Goal: Information Seeking & Learning: Check status

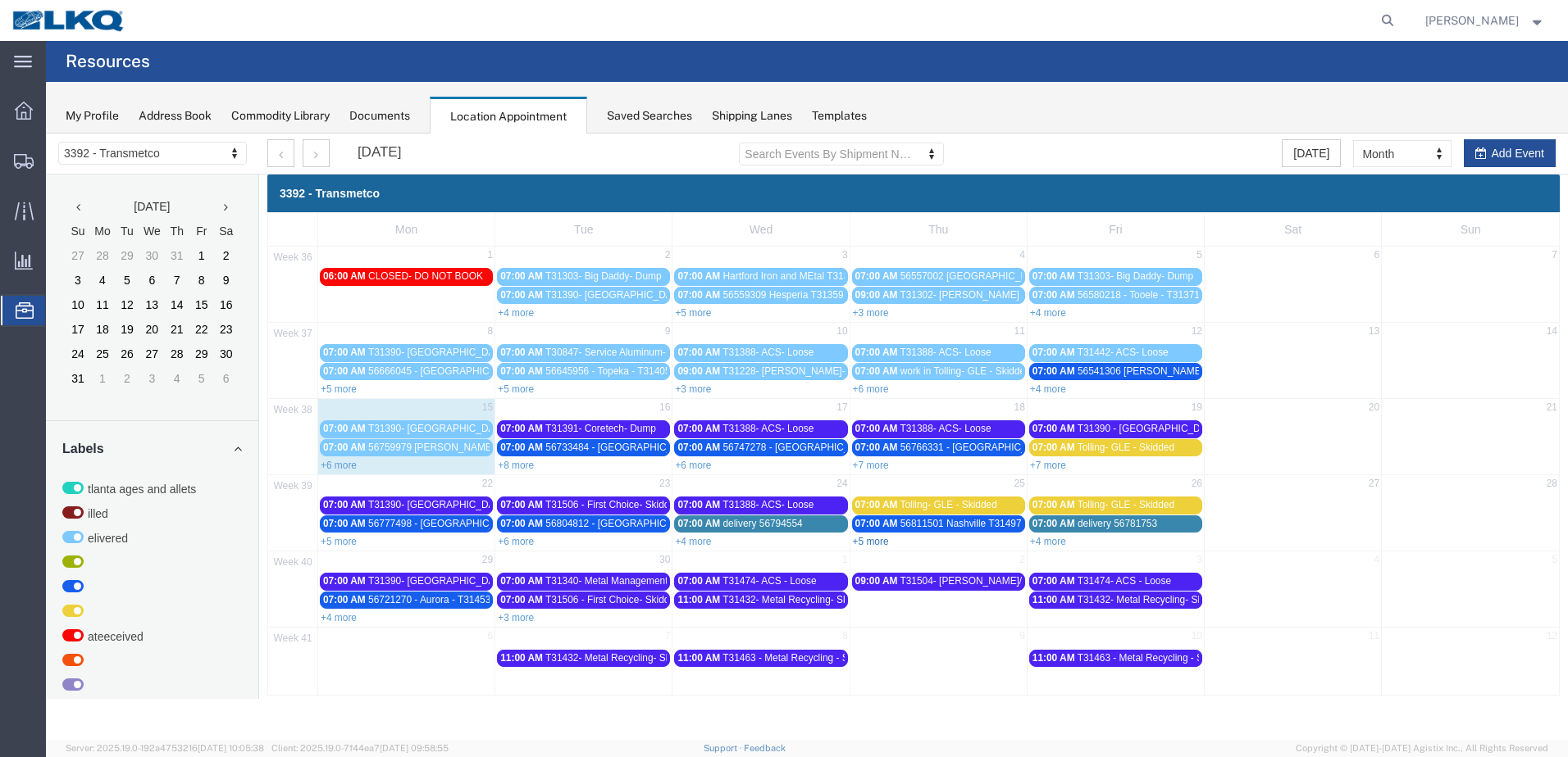
click at [870, 543] on link "+5 more" at bounding box center [871, 542] width 36 height 12
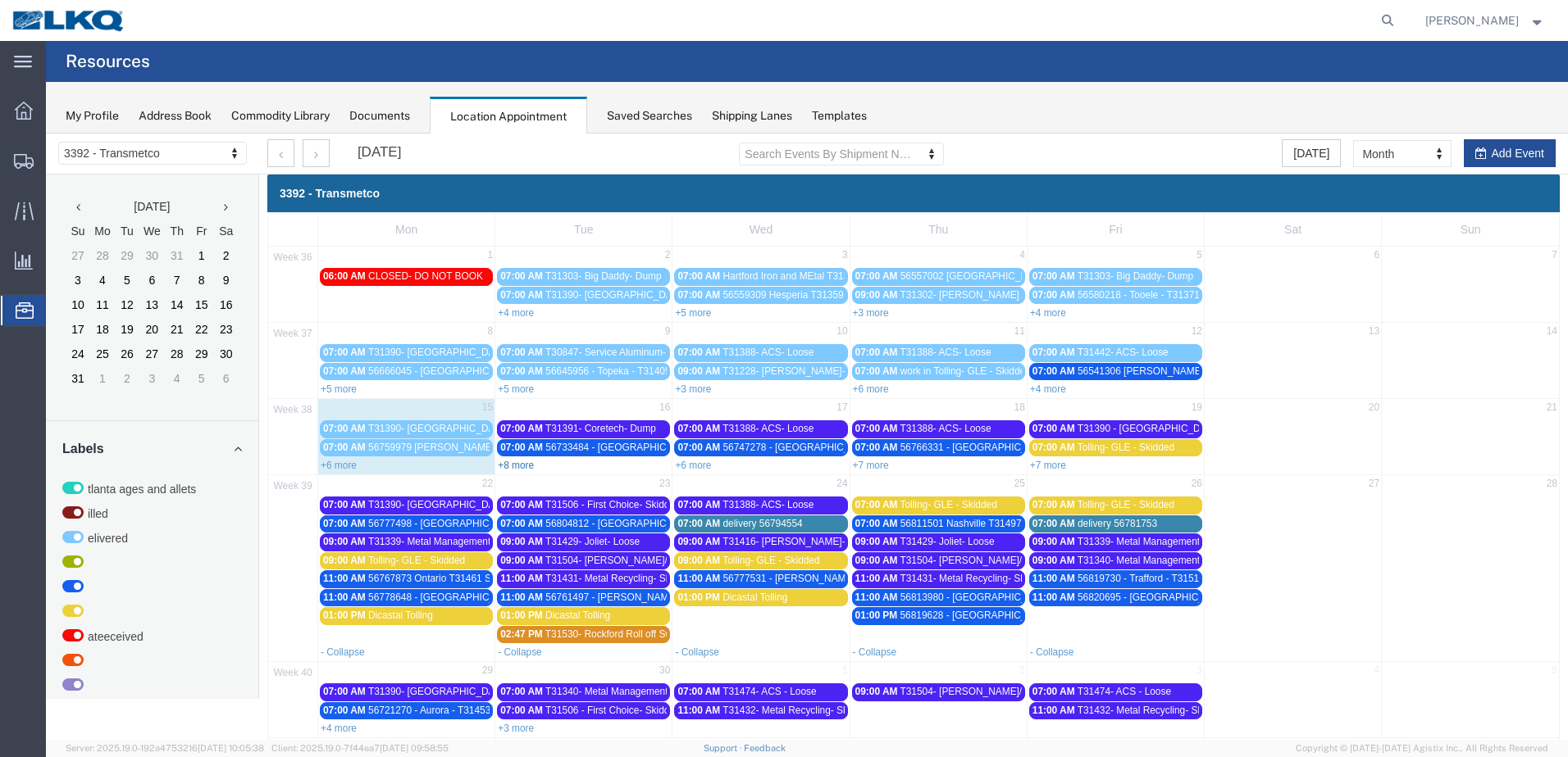
click at [527, 462] on link "+8 more" at bounding box center [516, 465] width 36 height 12
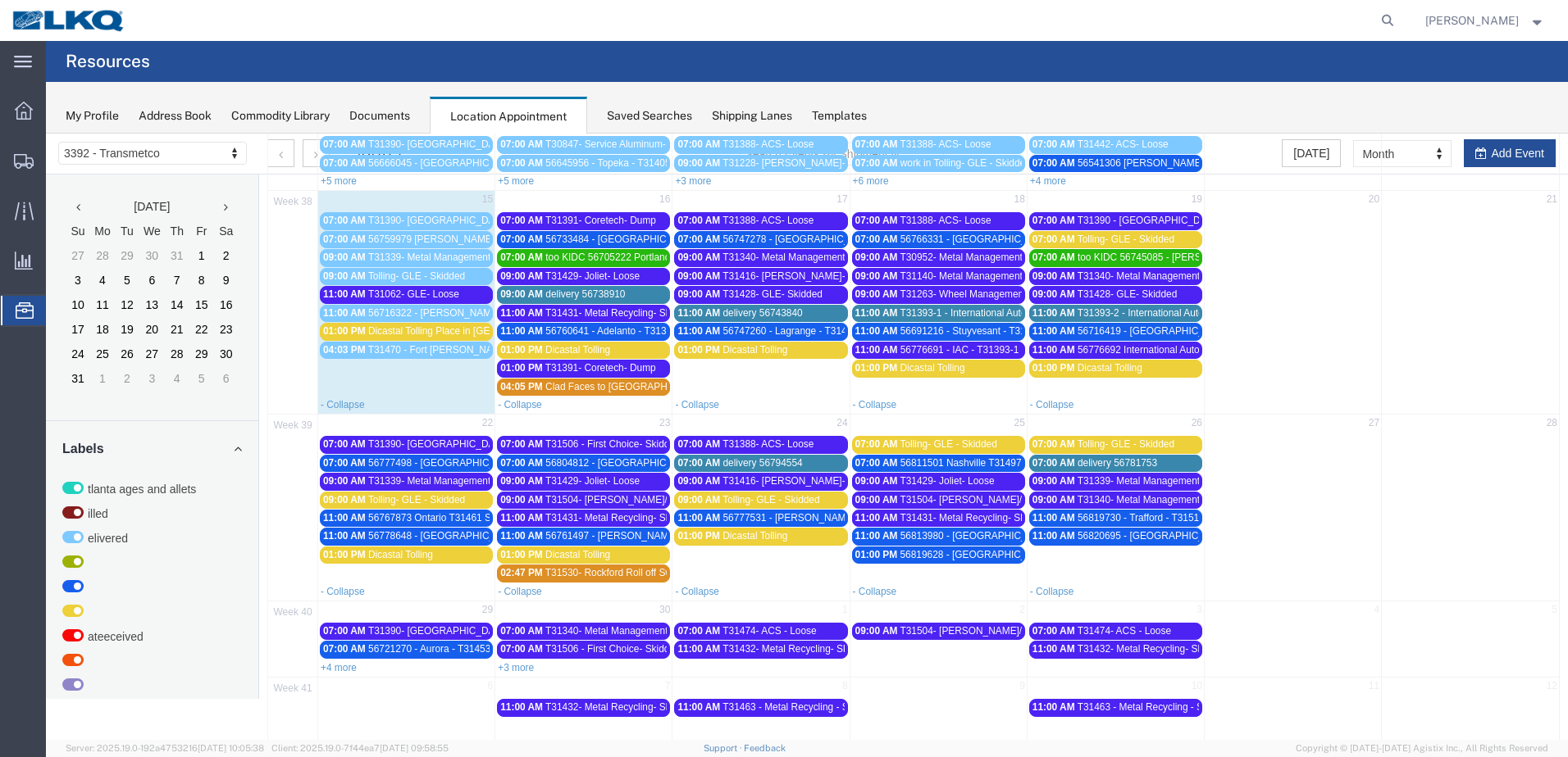
scroll to position [232, 0]
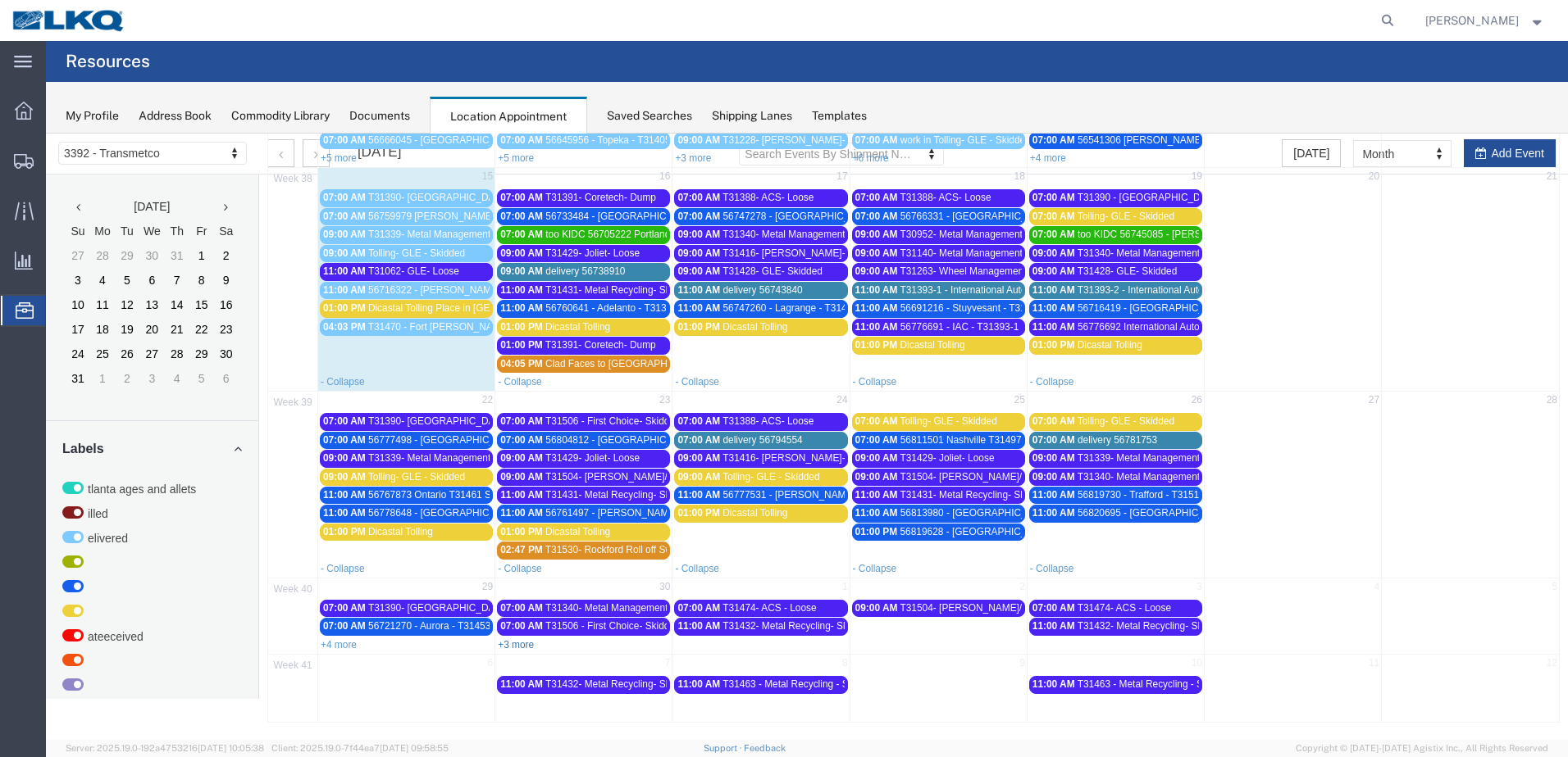
click at [516, 643] on link "+3 more" at bounding box center [516, 645] width 36 height 12
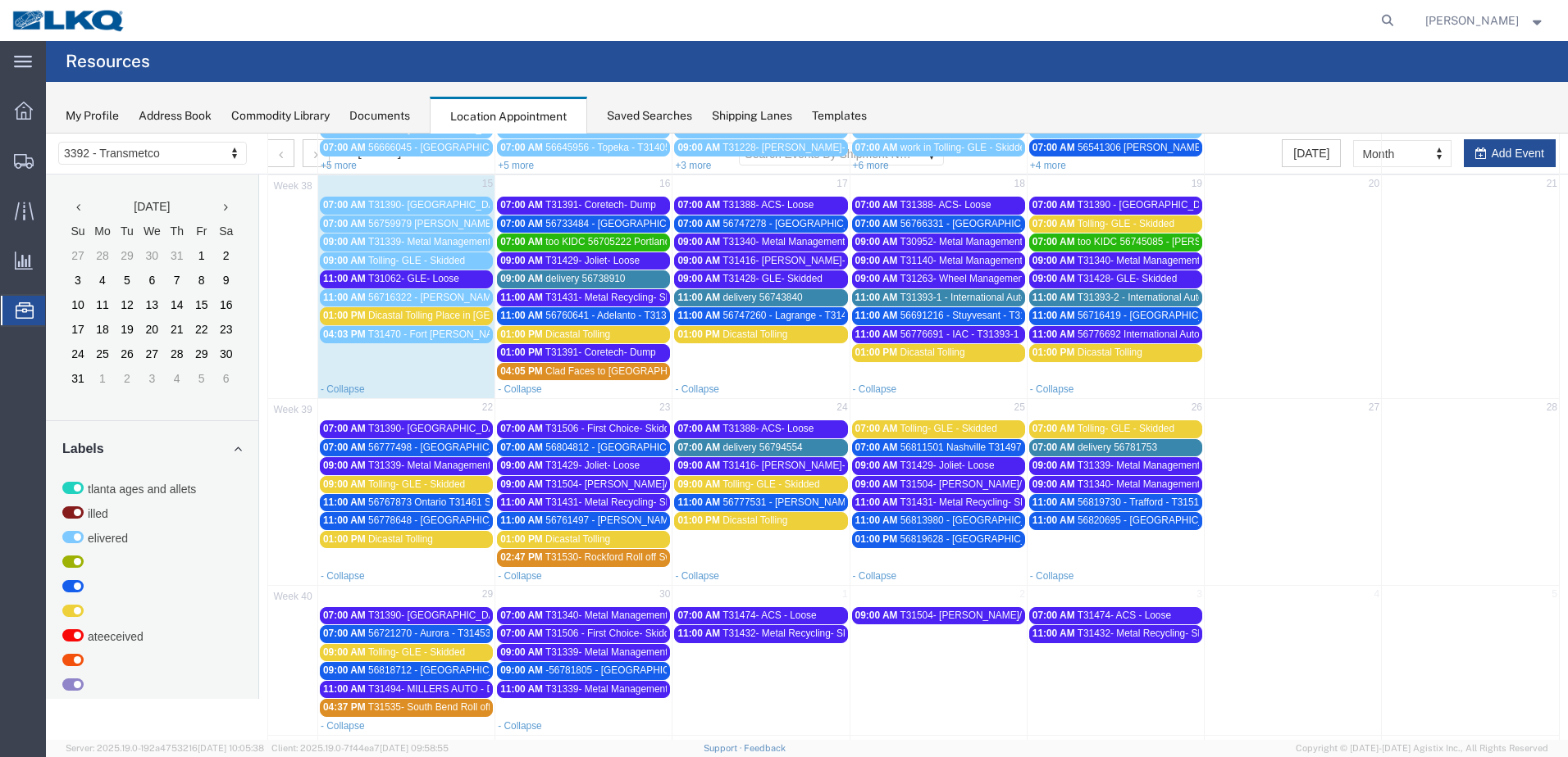
scroll to position [223, 0]
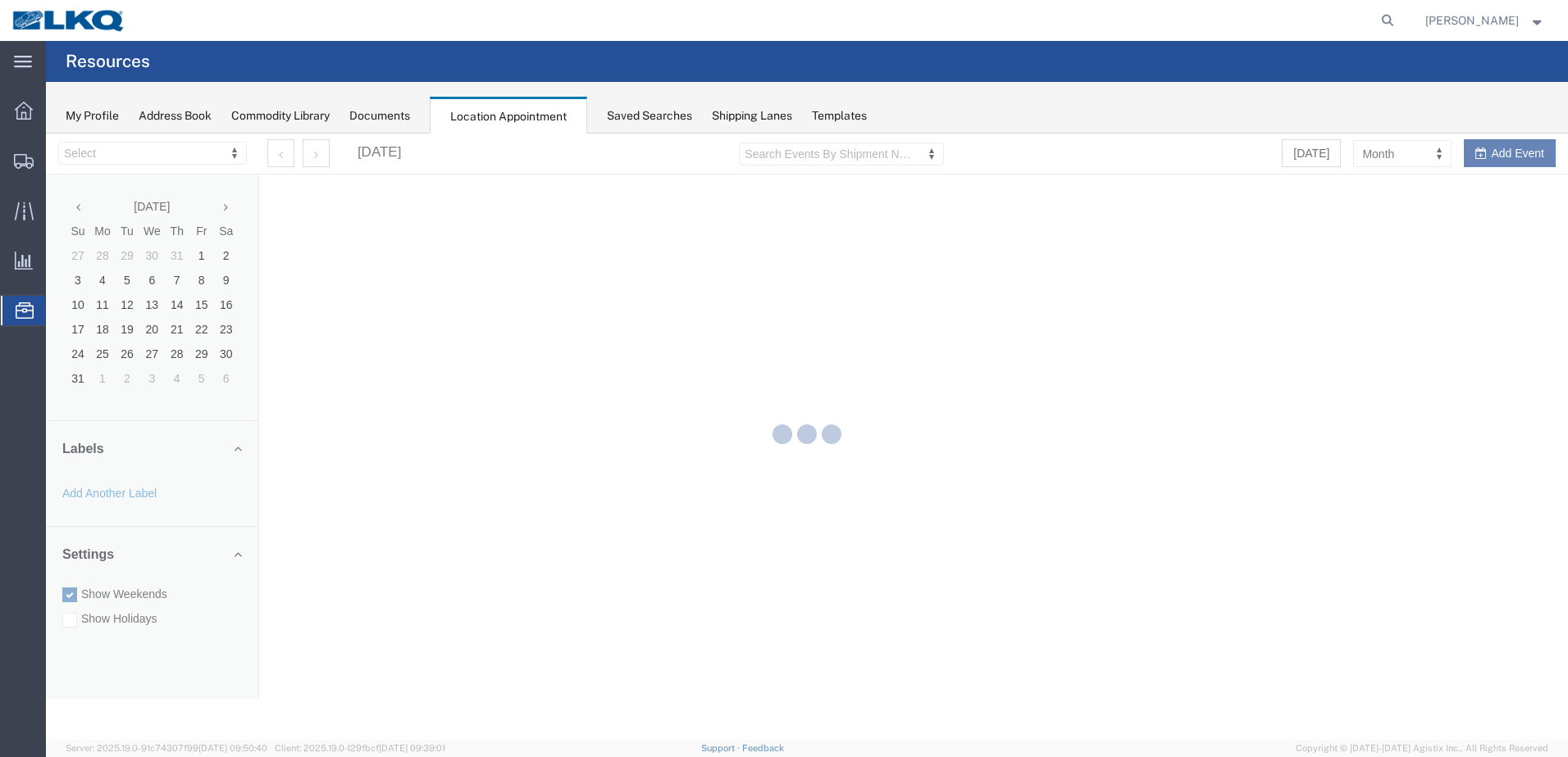
select select "28018"
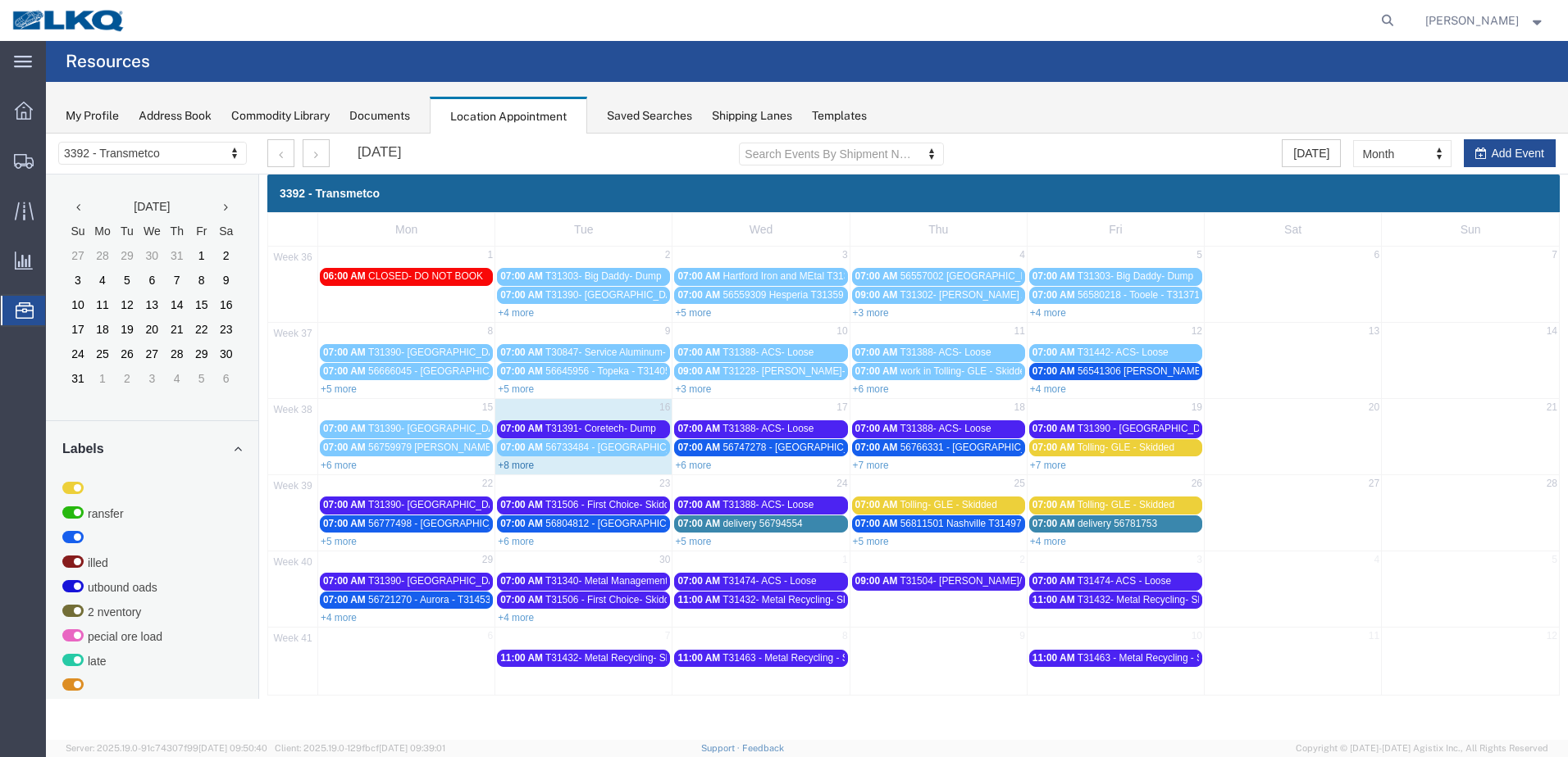
click at [518, 461] on link "+8 more" at bounding box center [516, 465] width 36 height 12
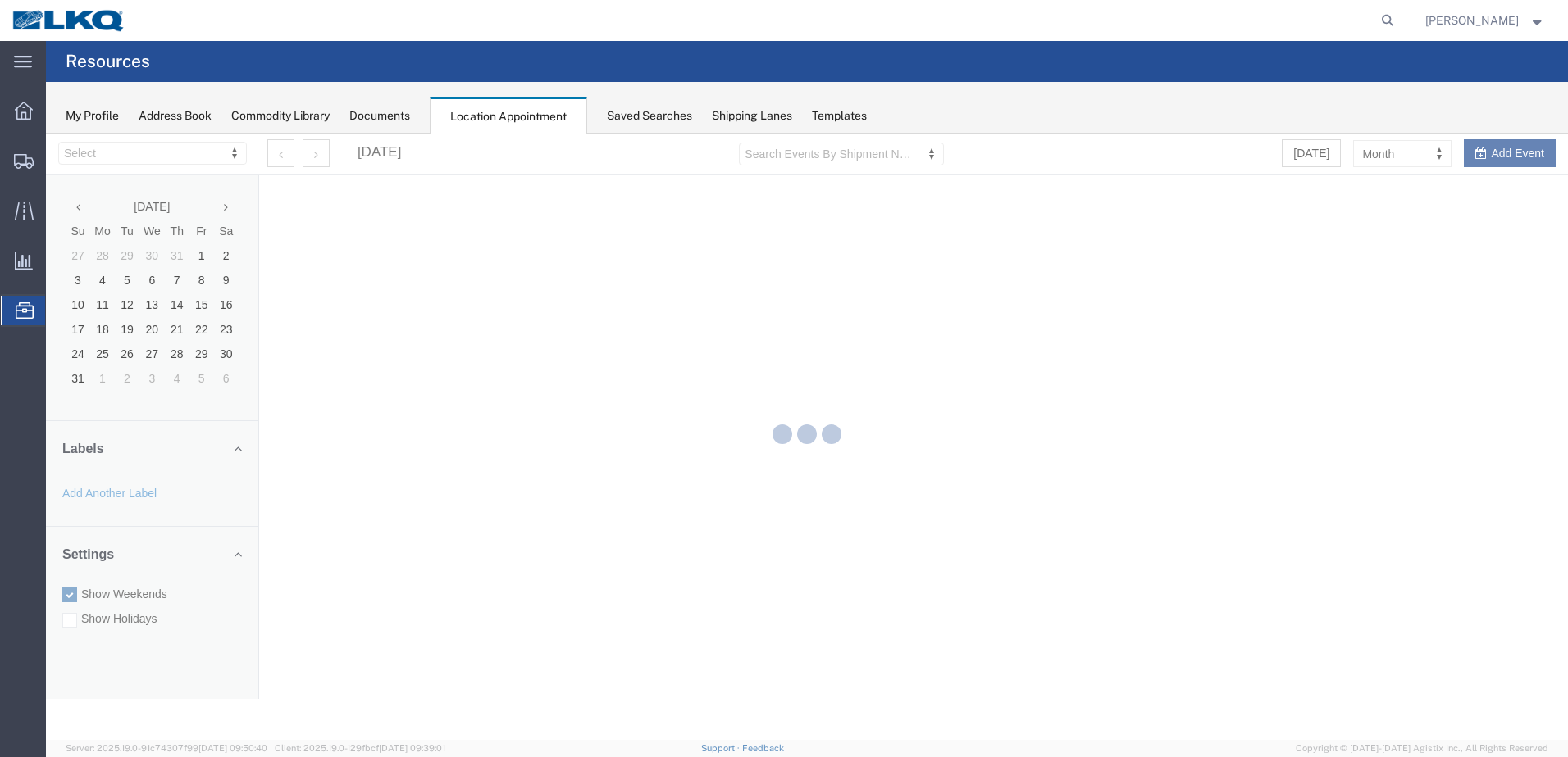
select select "28018"
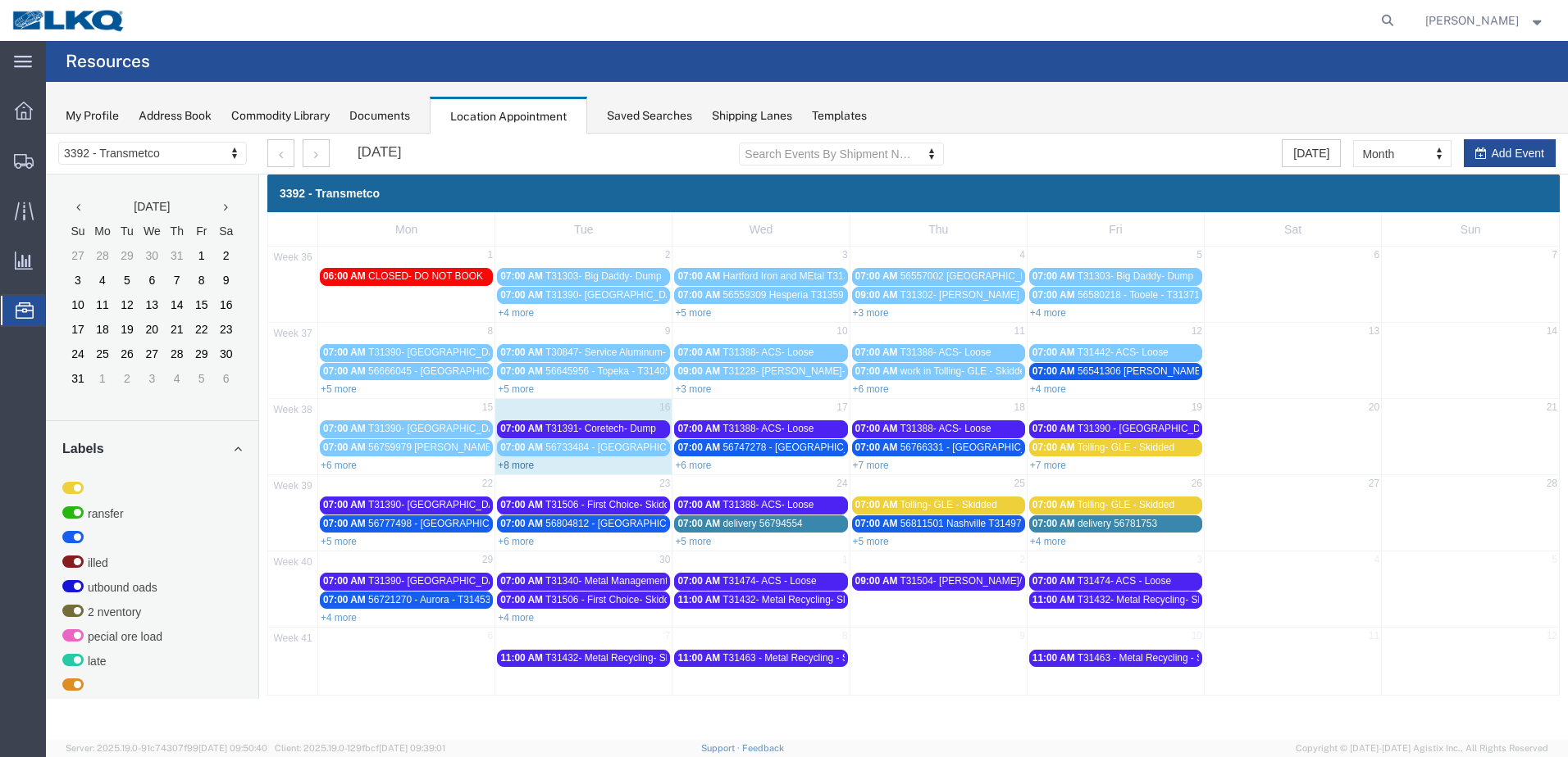
click at [518, 467] on link "+8 more" at bounding box center [516, 465] width 36 height 12
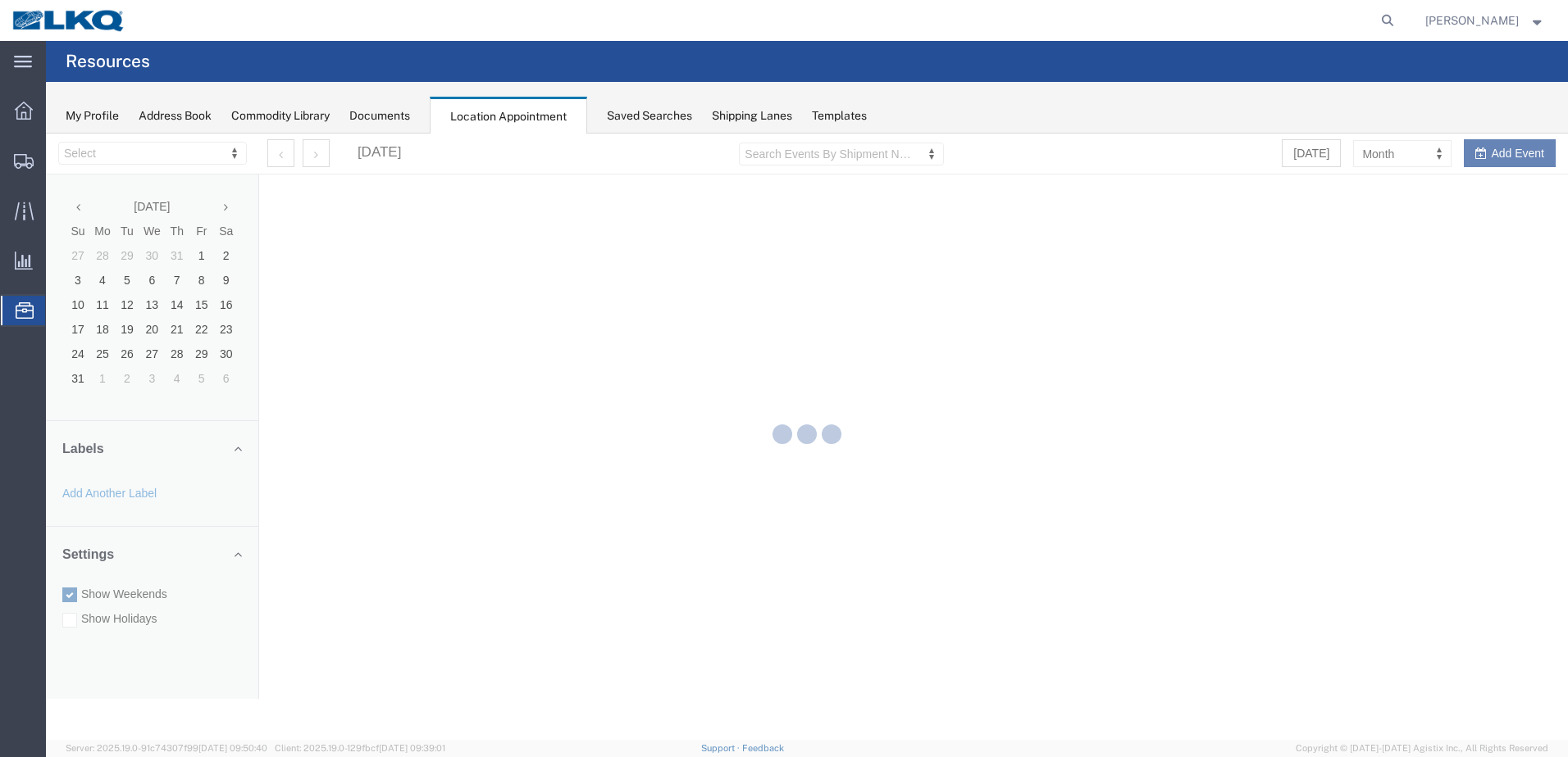
select select "28018"
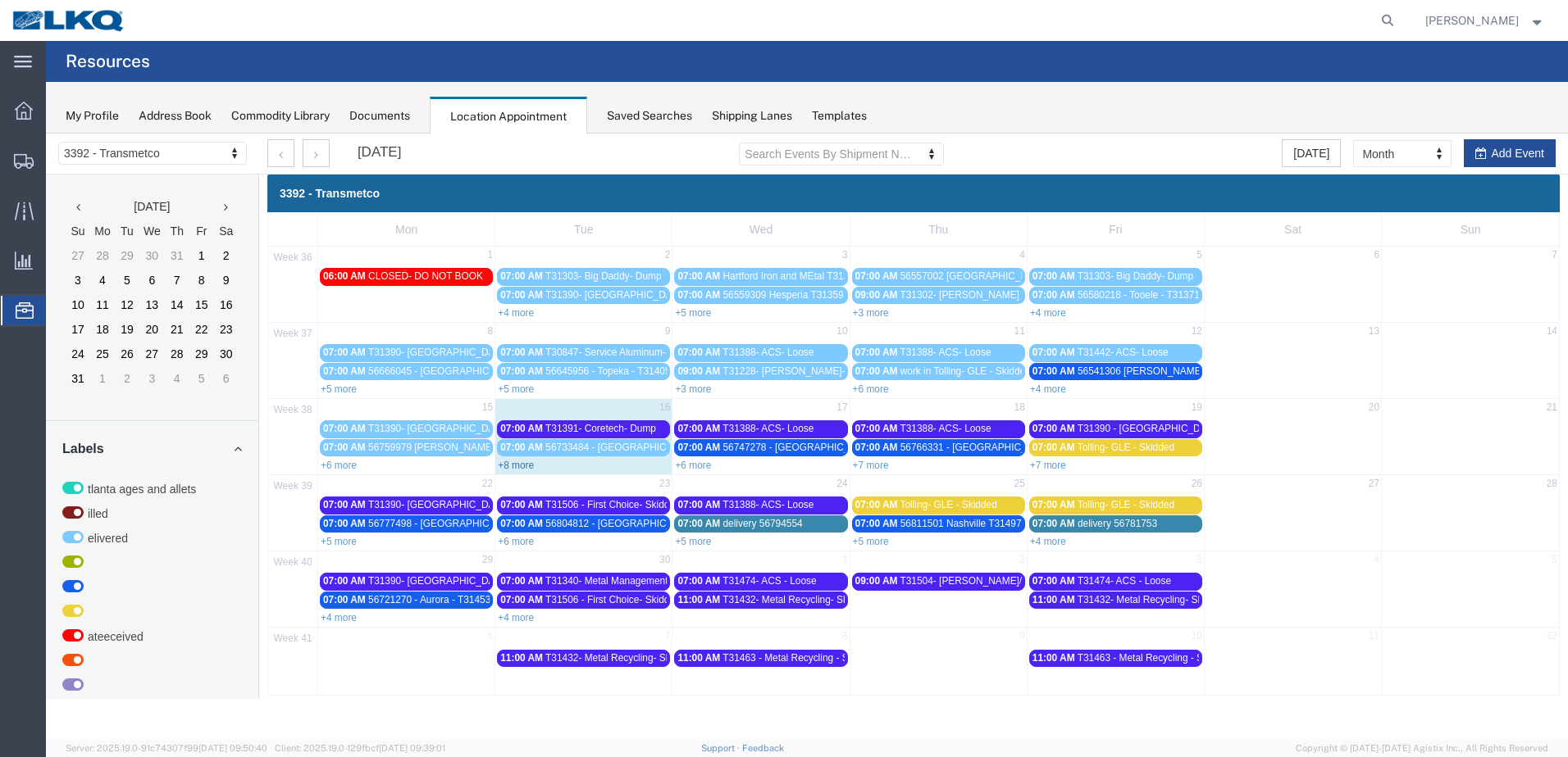
click at [515, 464] on link "+8 more" at bounding box center [516, 465] width 36 height 12
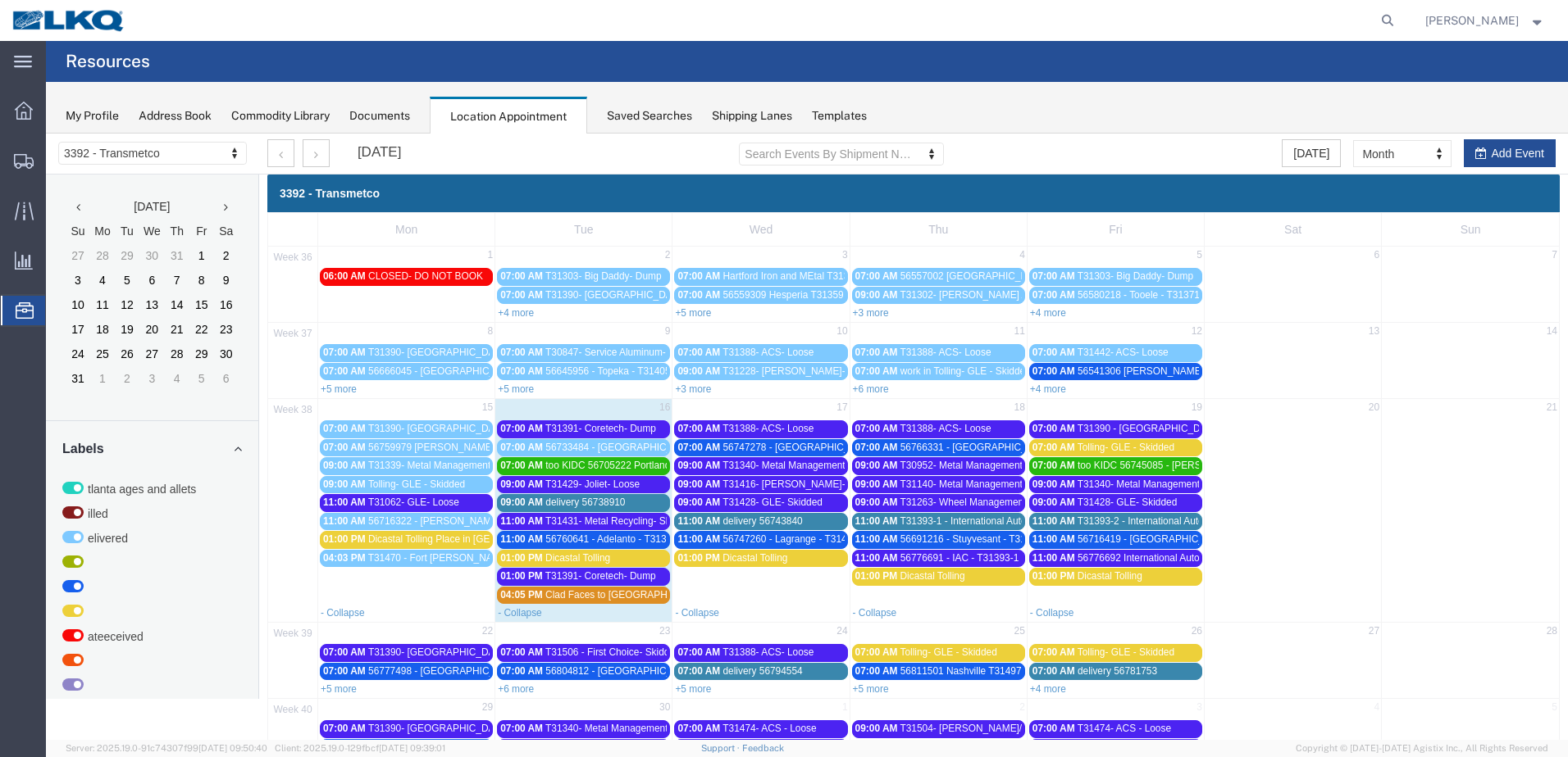
click at [960, 525] on span "T31393-1 - International Auto- Skidded" at bounding box center [983, 521] width 167 height 12
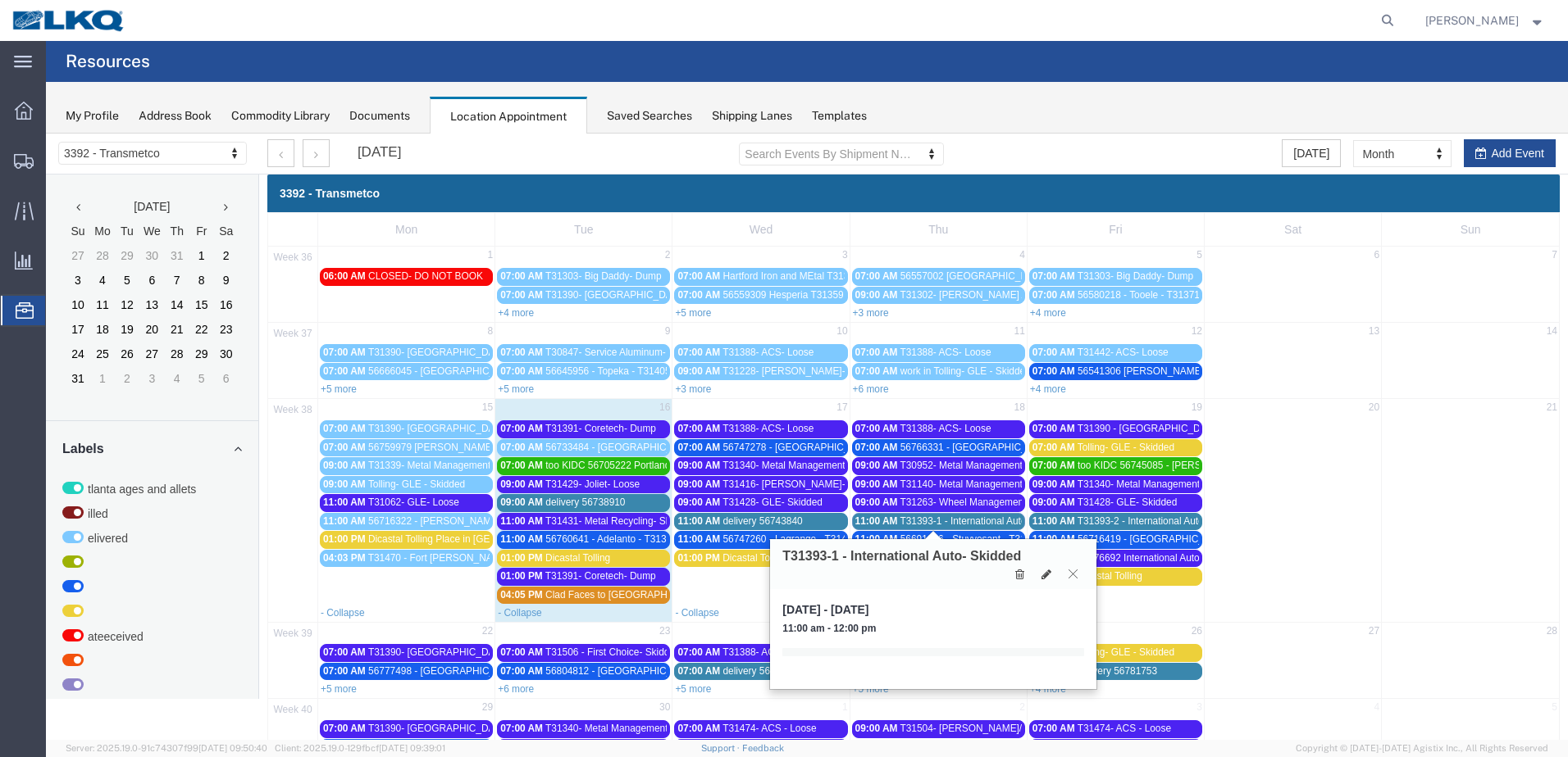
click at [1076, 575] on icon at bounding box center [1073, 573] width 9 height 10
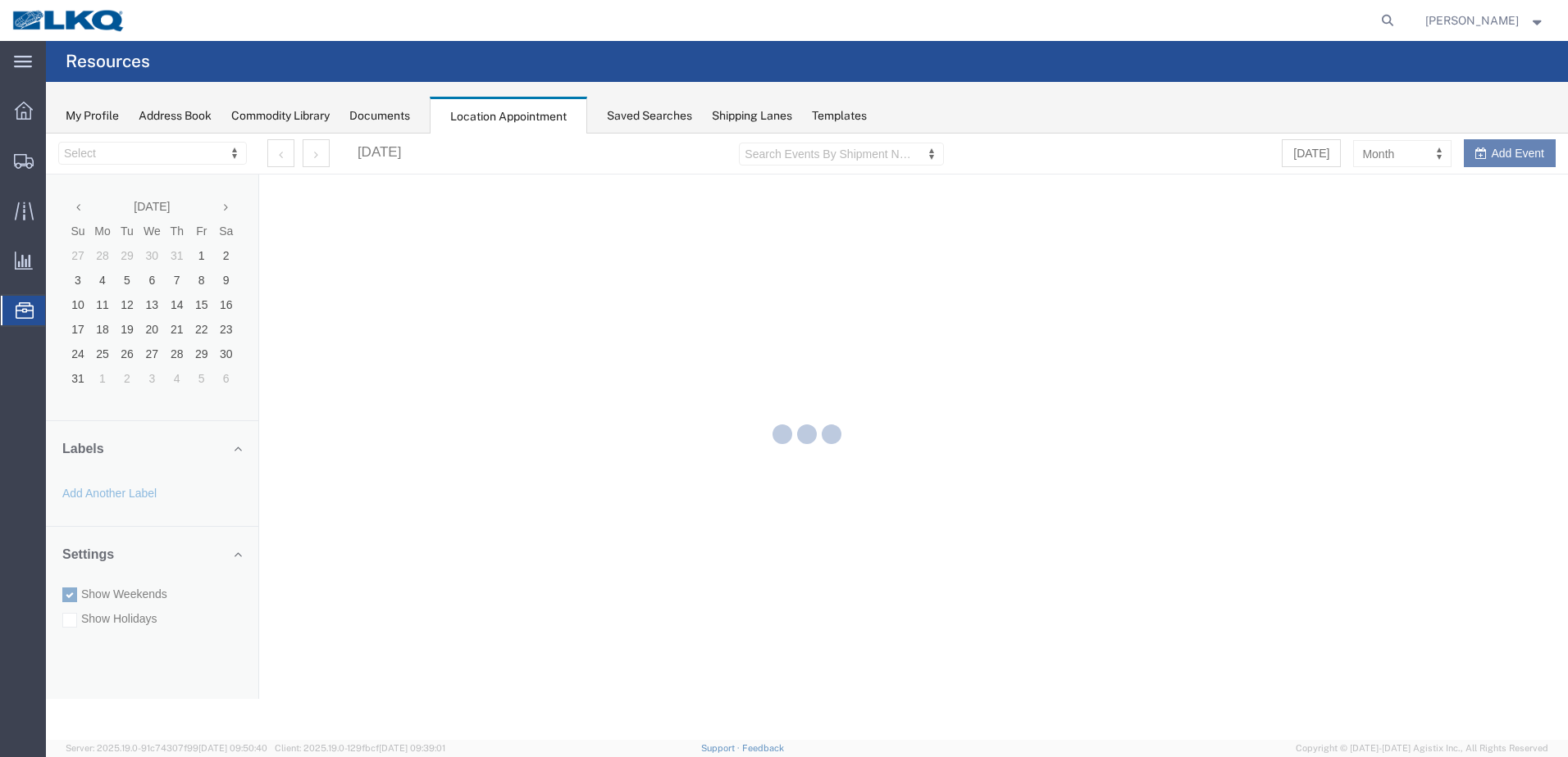
select select "28018"
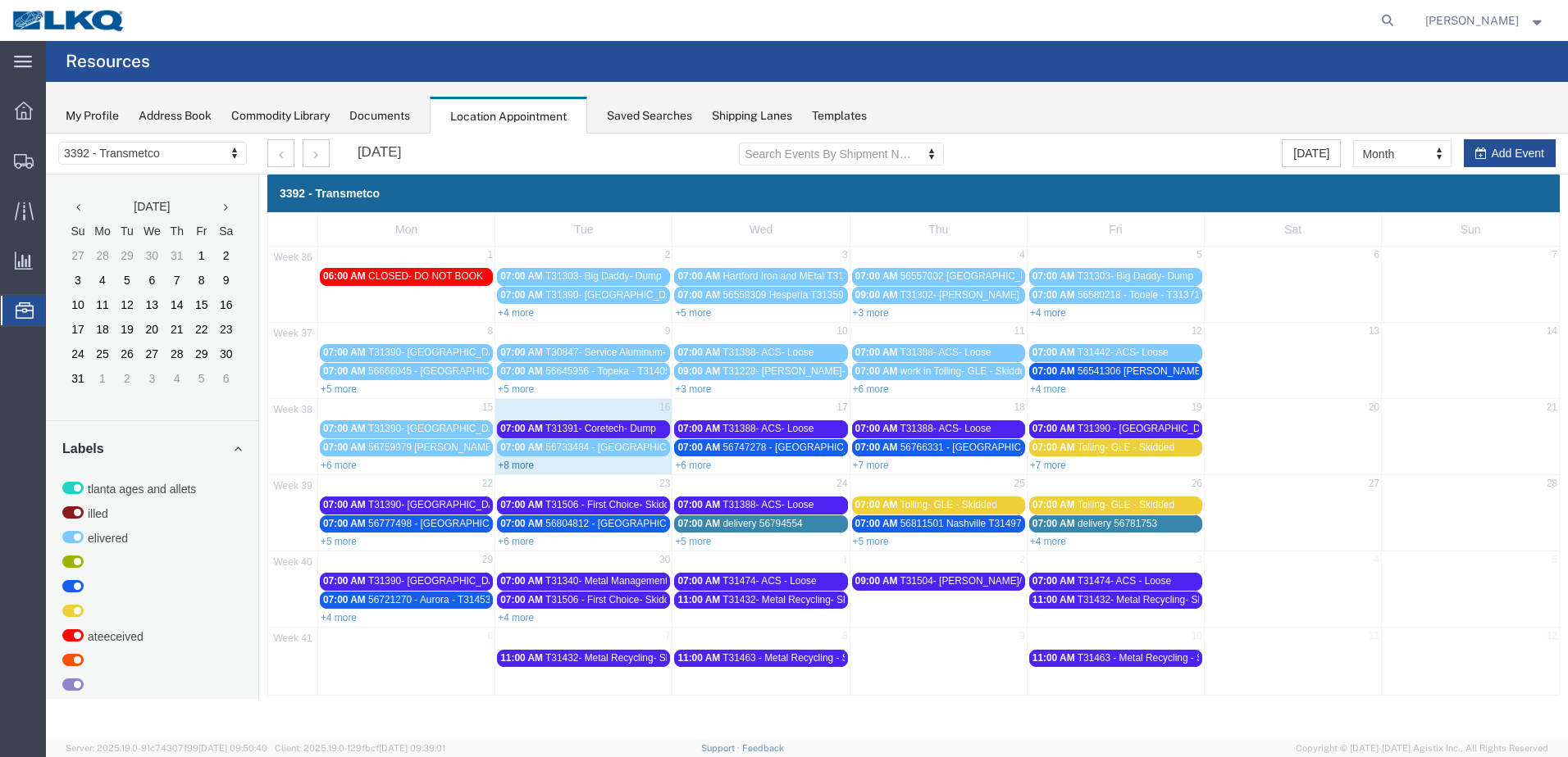
click at [514, 468] on link "+8 more" at bounding box center [516, 465] width 36 height 12
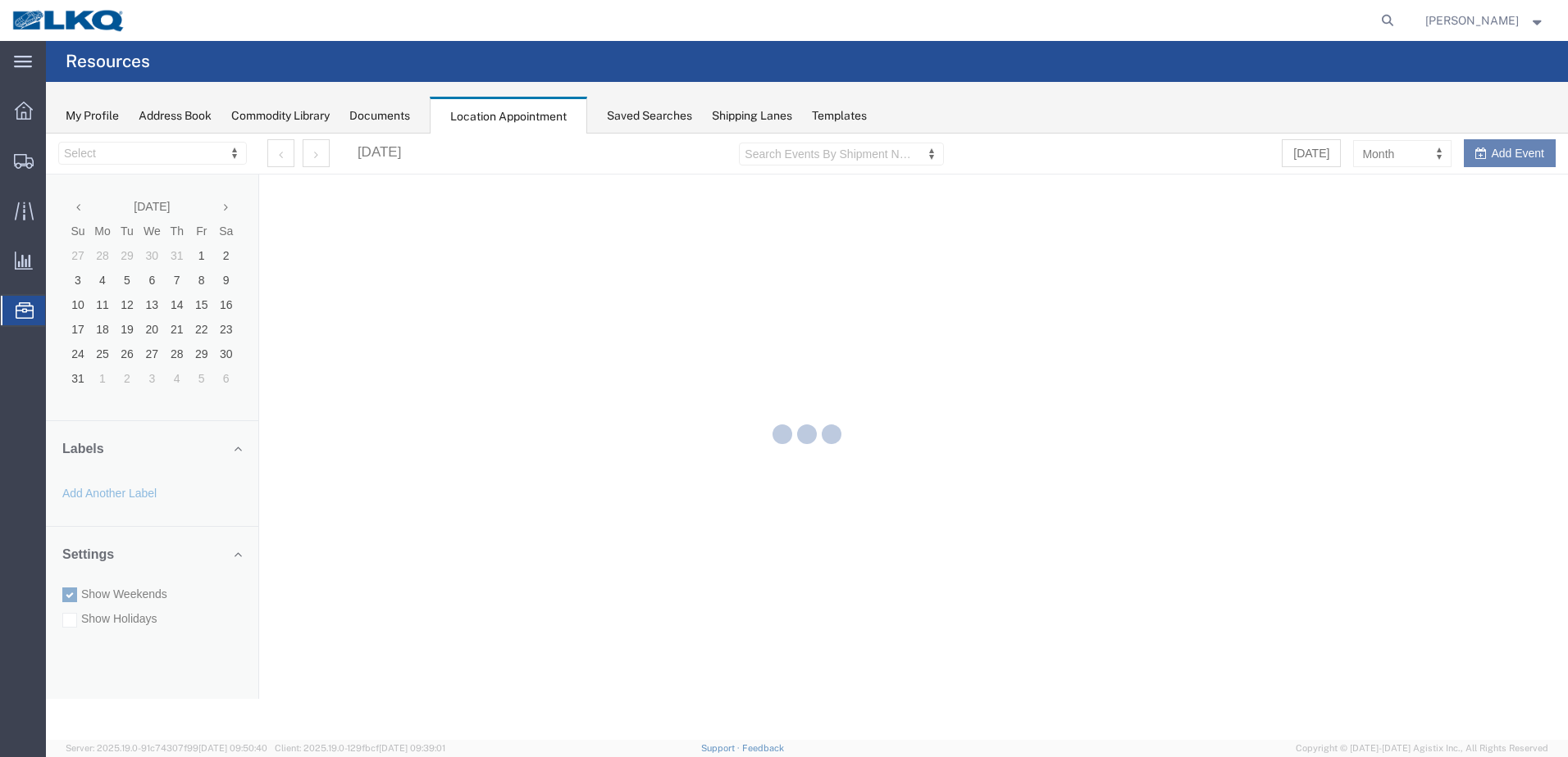
select select "28018"
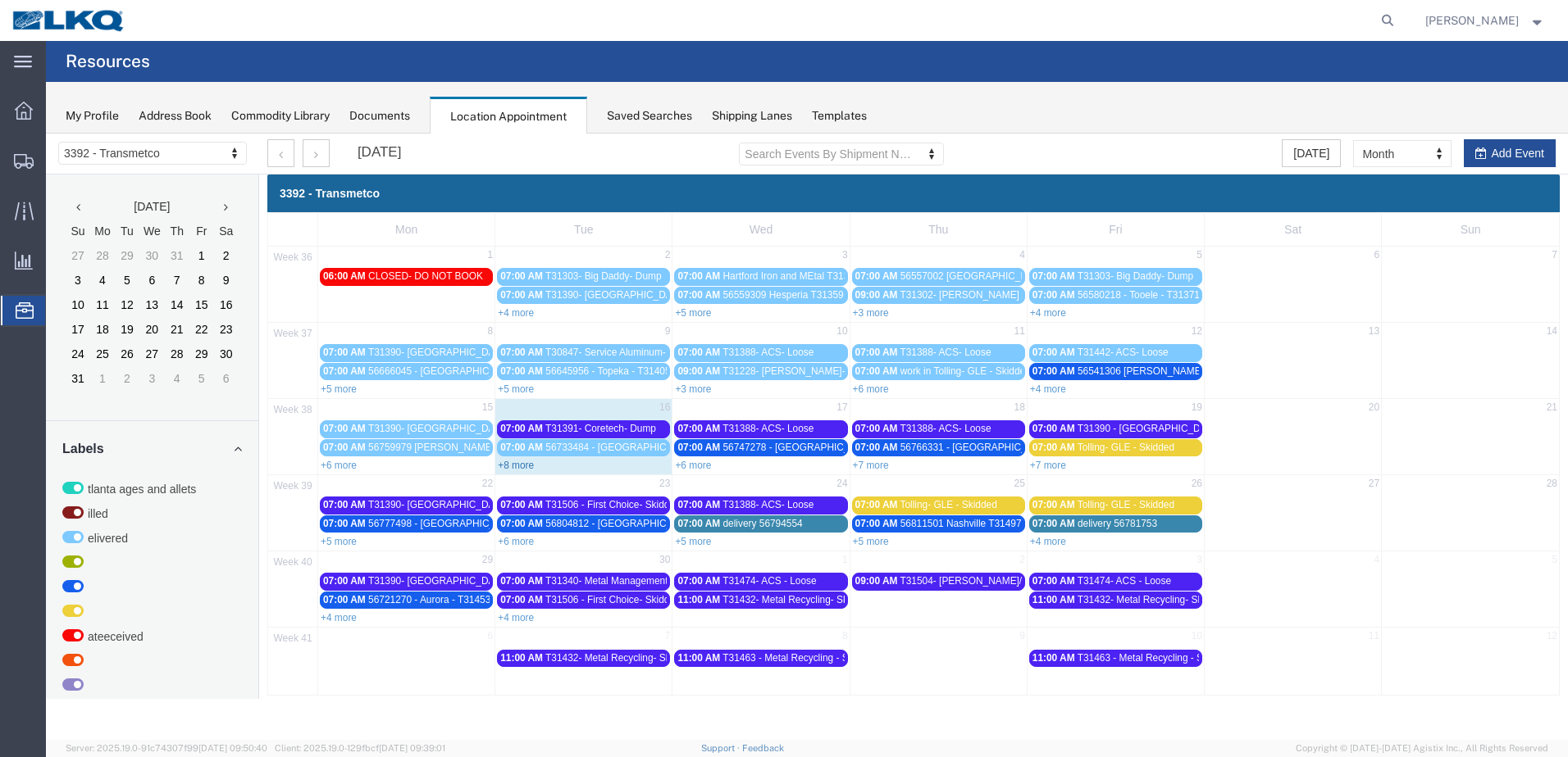
click at [512, 470] on link "+8 more" at bounding box center [516, 465] width 36 height 12
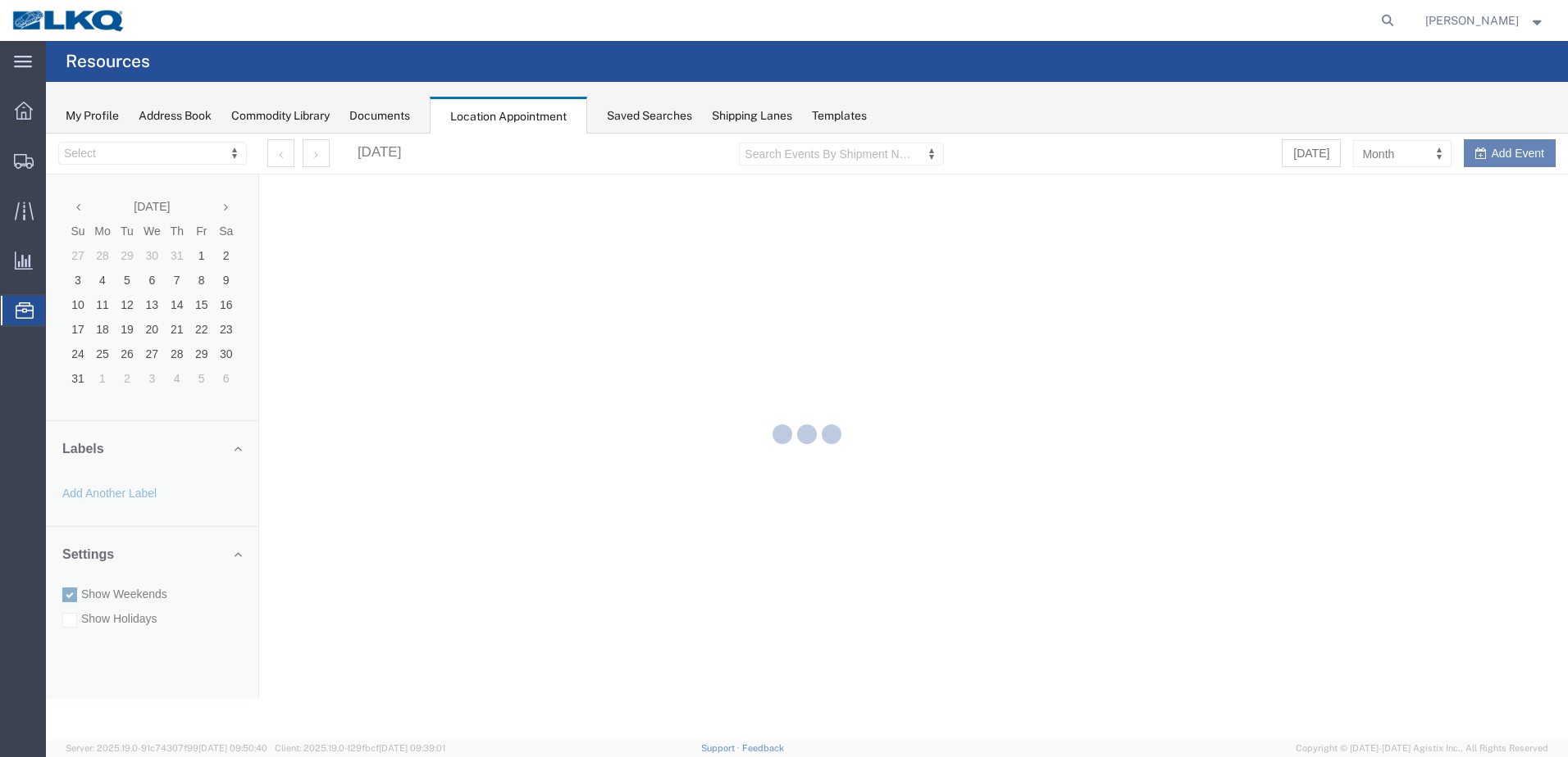
select select "28018"
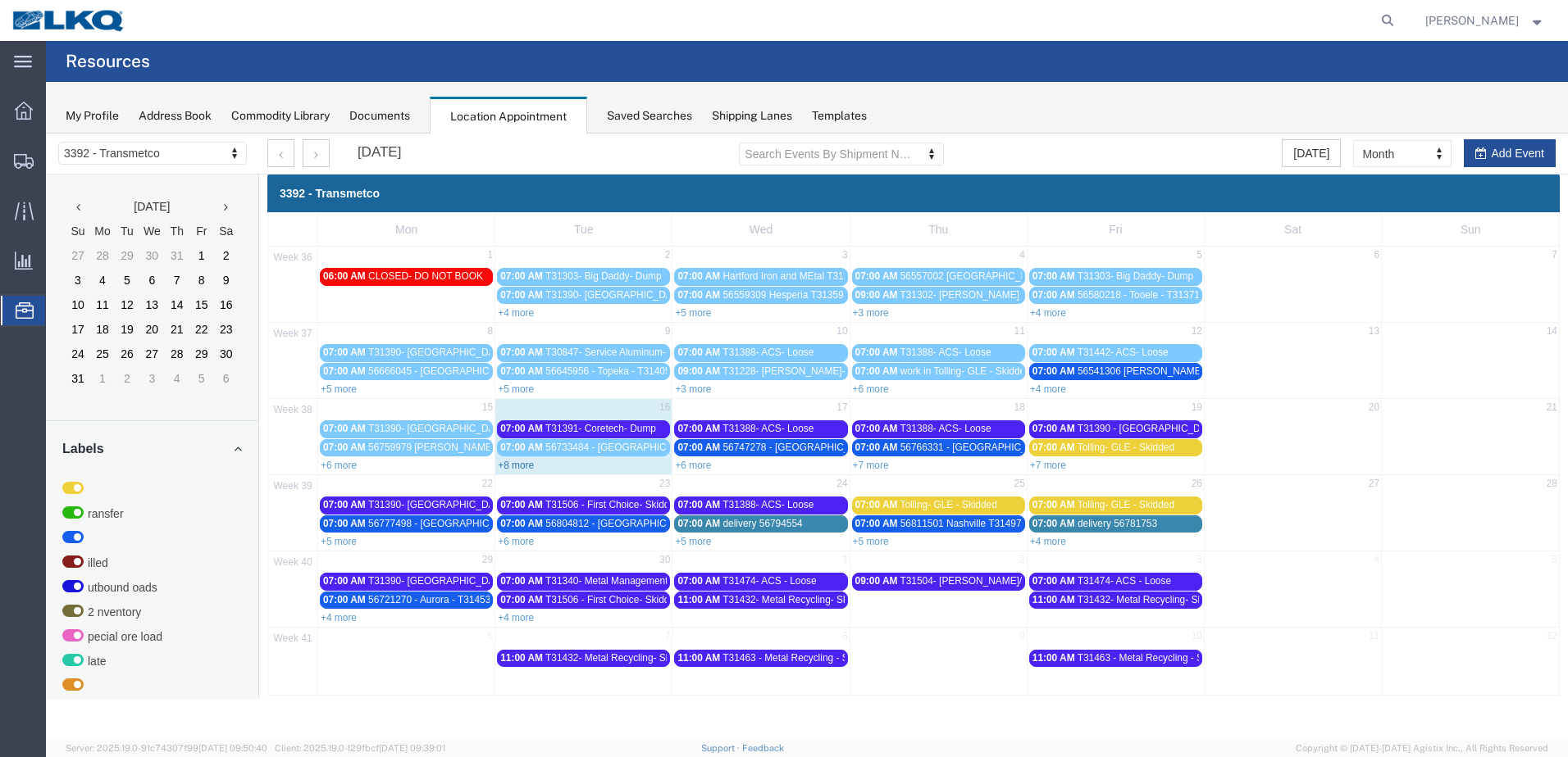
click at [529, 469] on link "+8 more" at bounding box center [516, 465] width 36 height 12
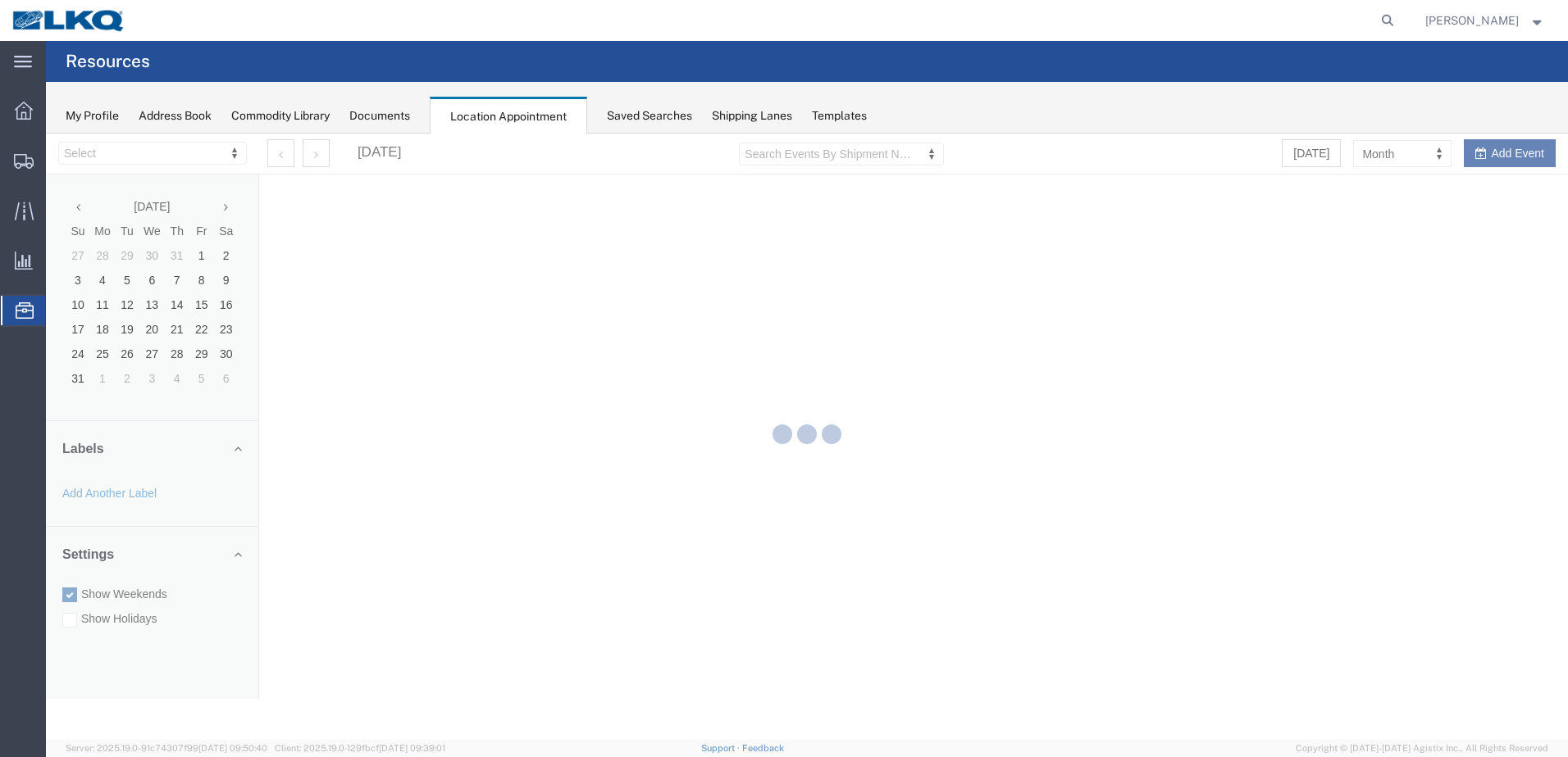
select select "28018"
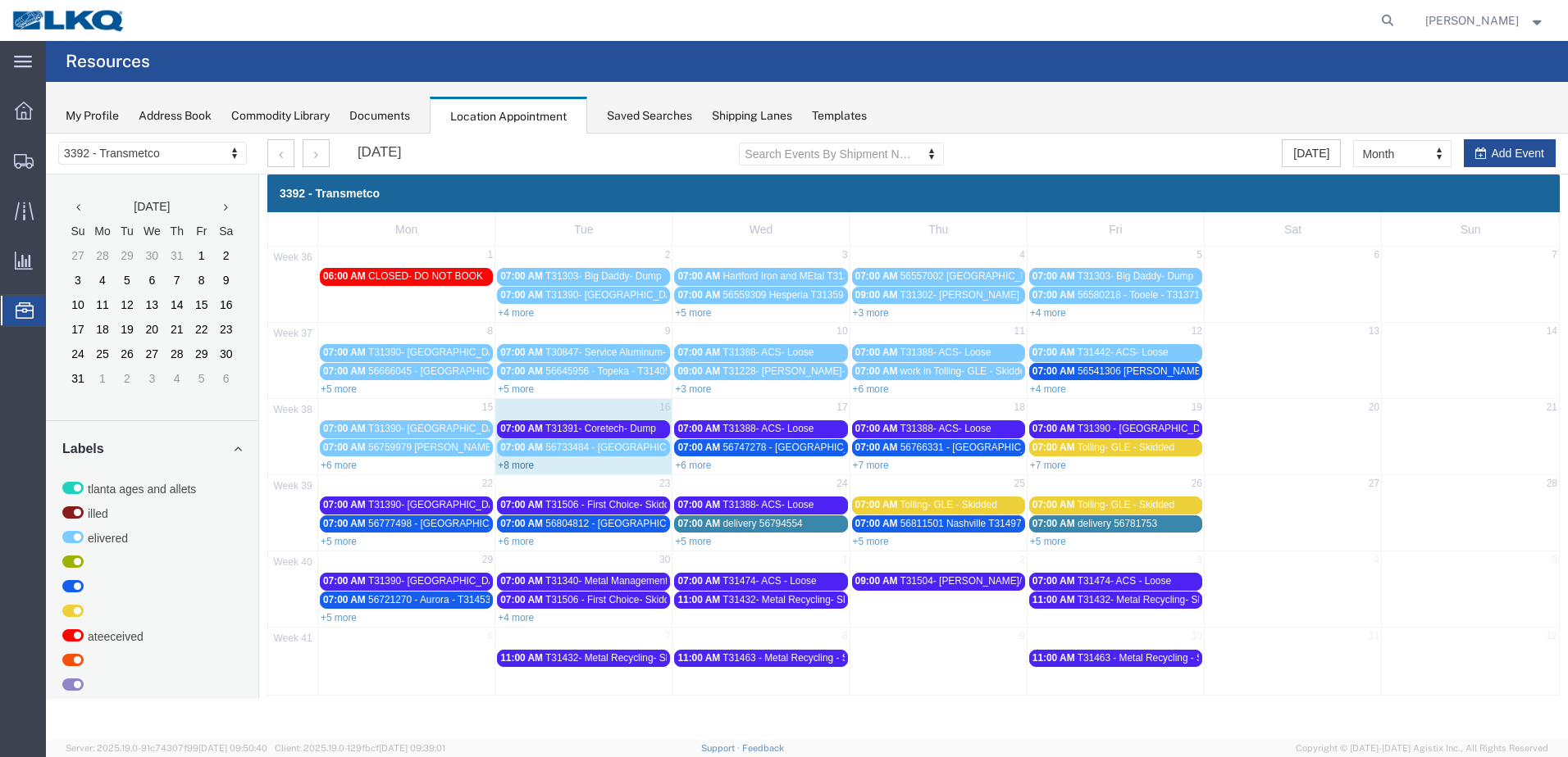
click at [515, 469] on link "+8 more" at bounding box center [516, 465] width 36 height 12
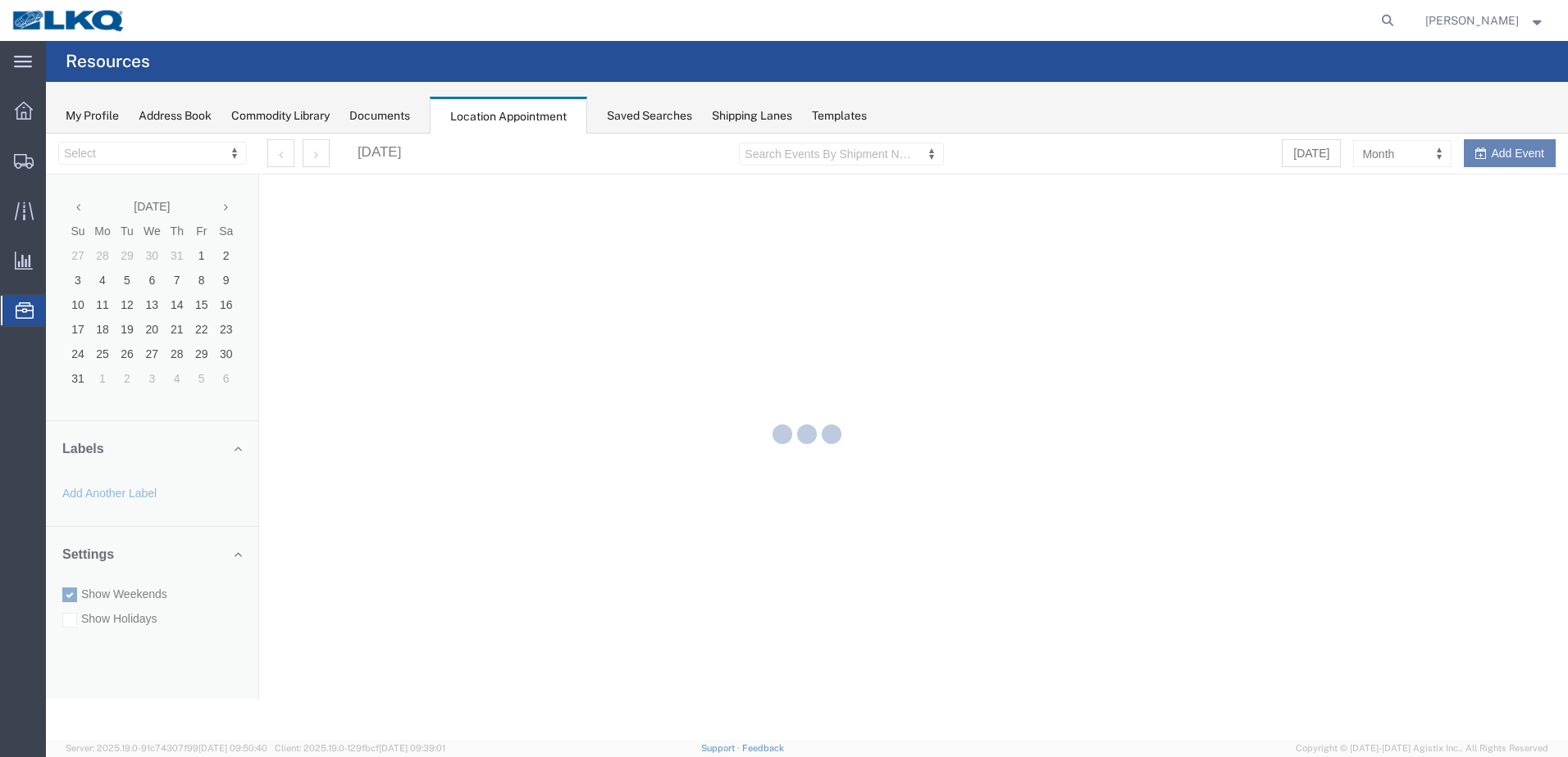
select select "28018"
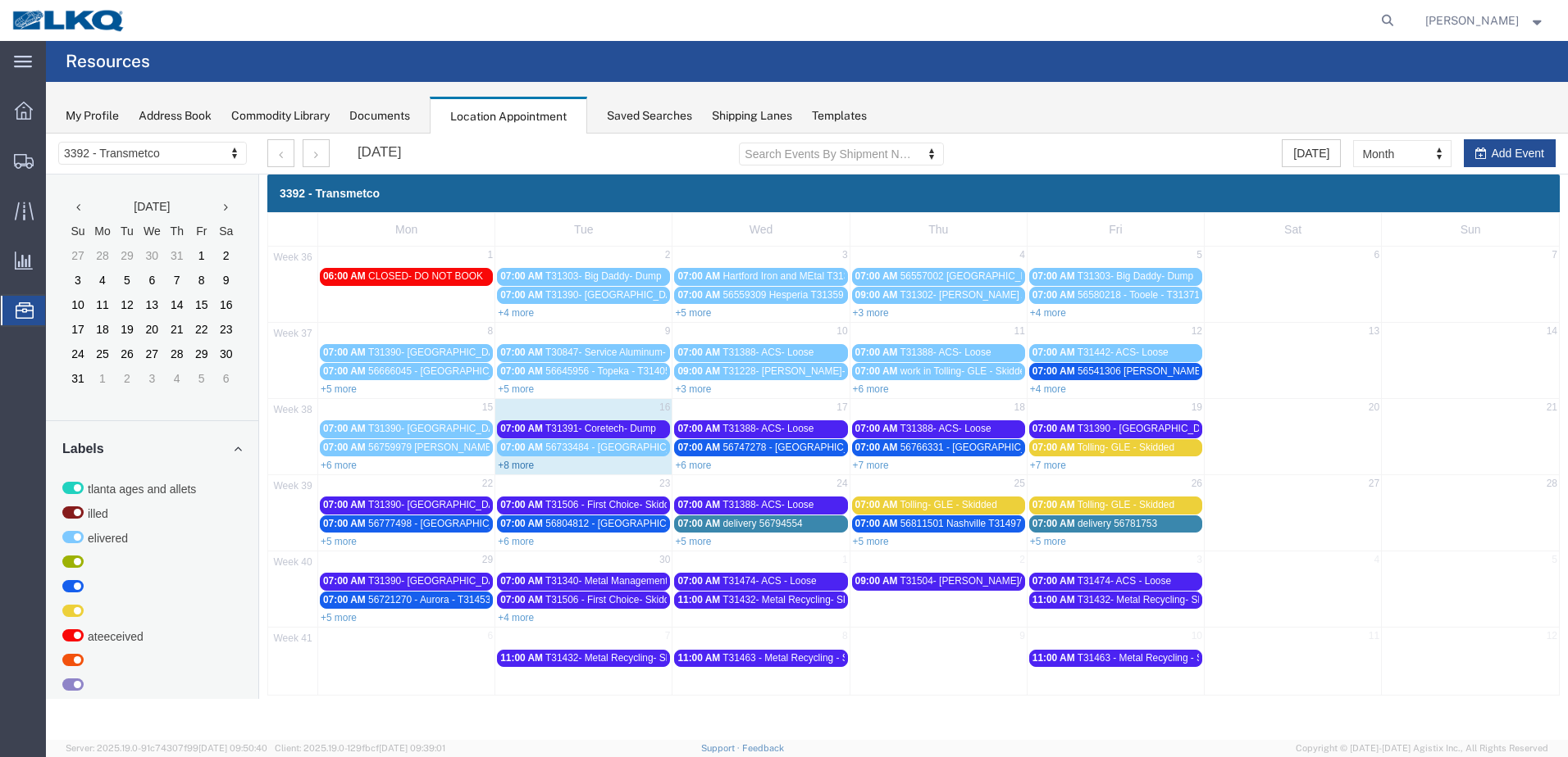
click at [529, 468] on link "+8 more" at bounding box center [516, 465] width 36 height 12
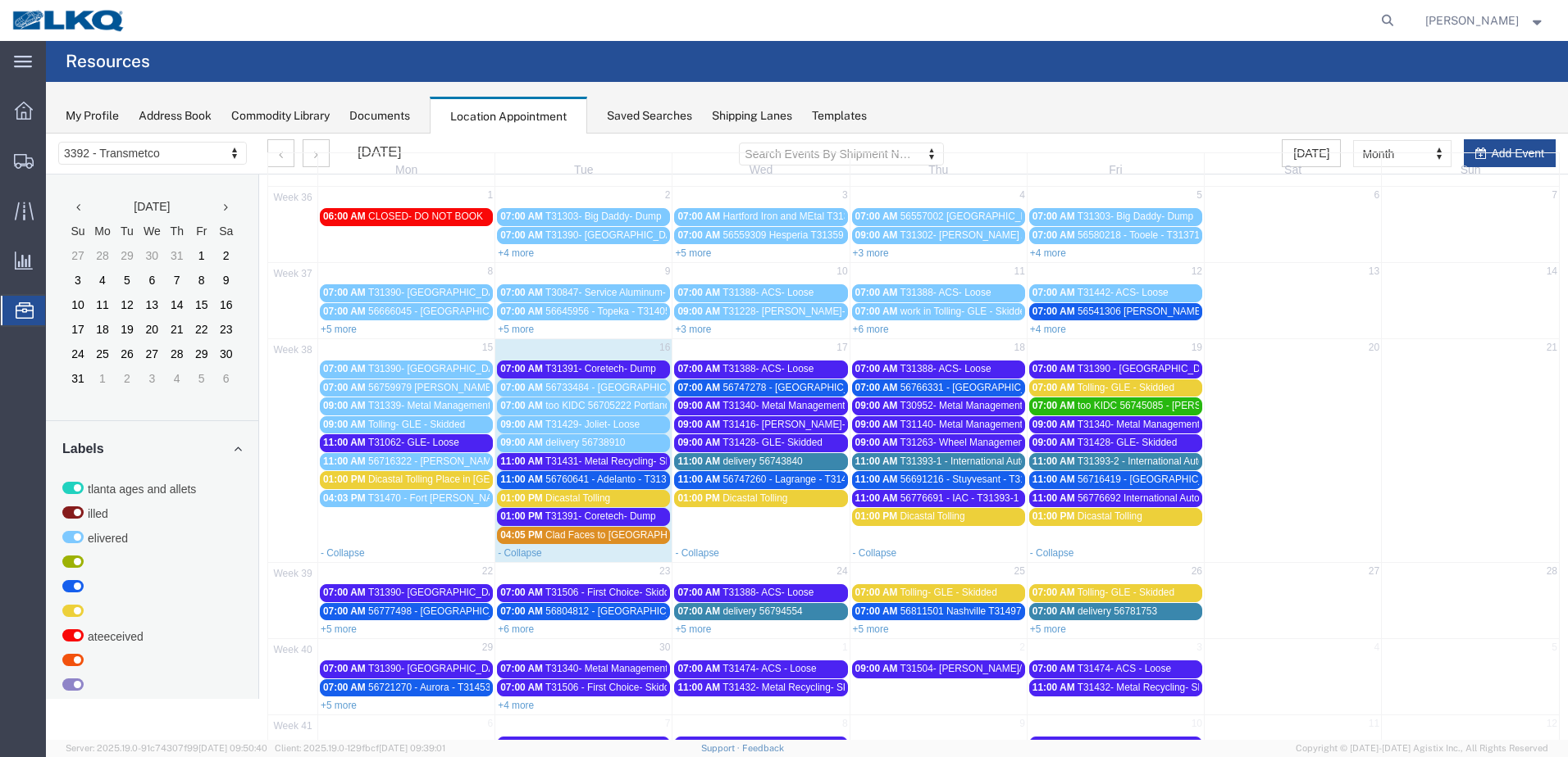
scroll to position [120, 0]
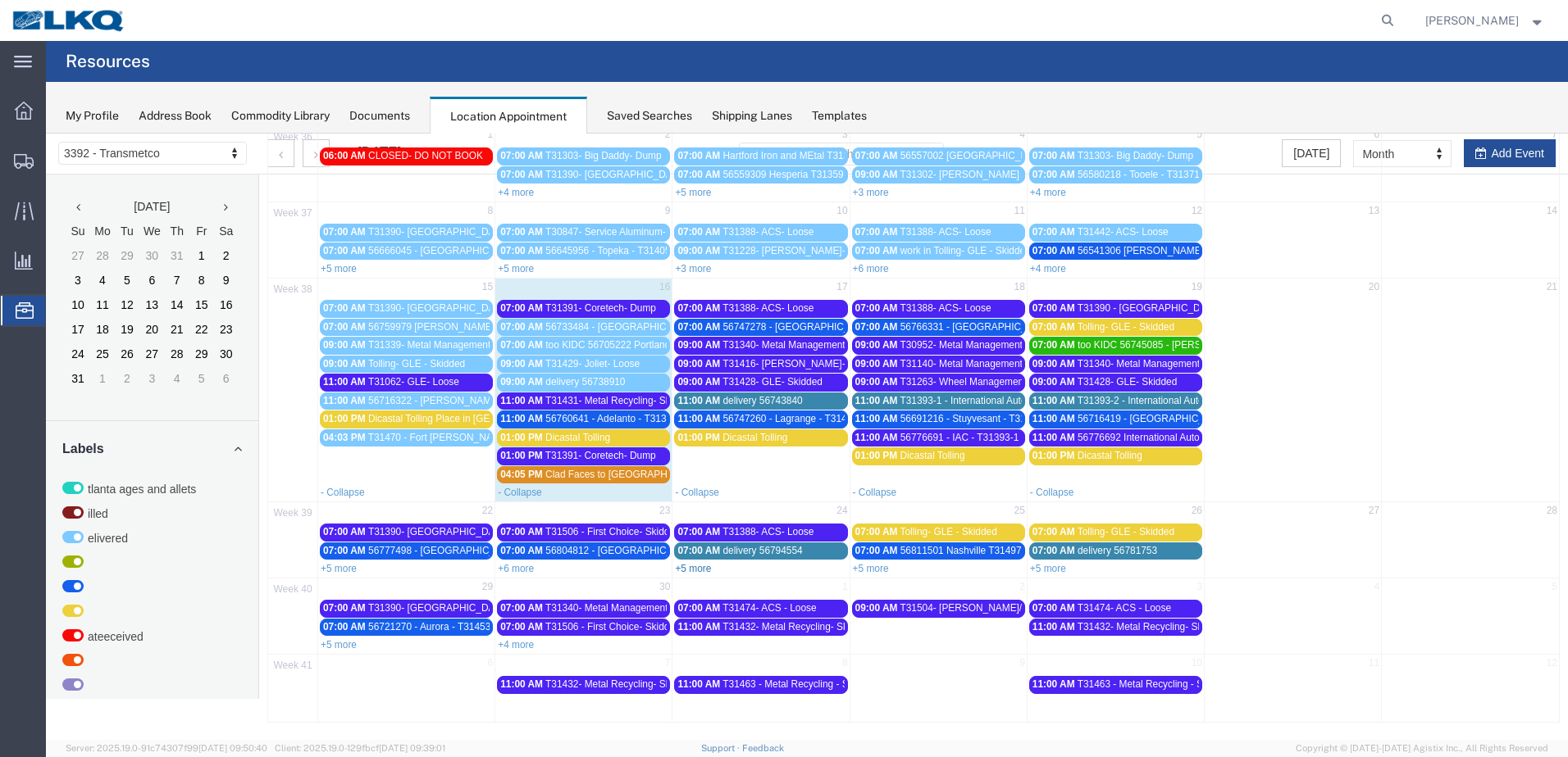
click at [696, 566] on link "+5 more" at bounding box center [693, 569] width 36 height 12
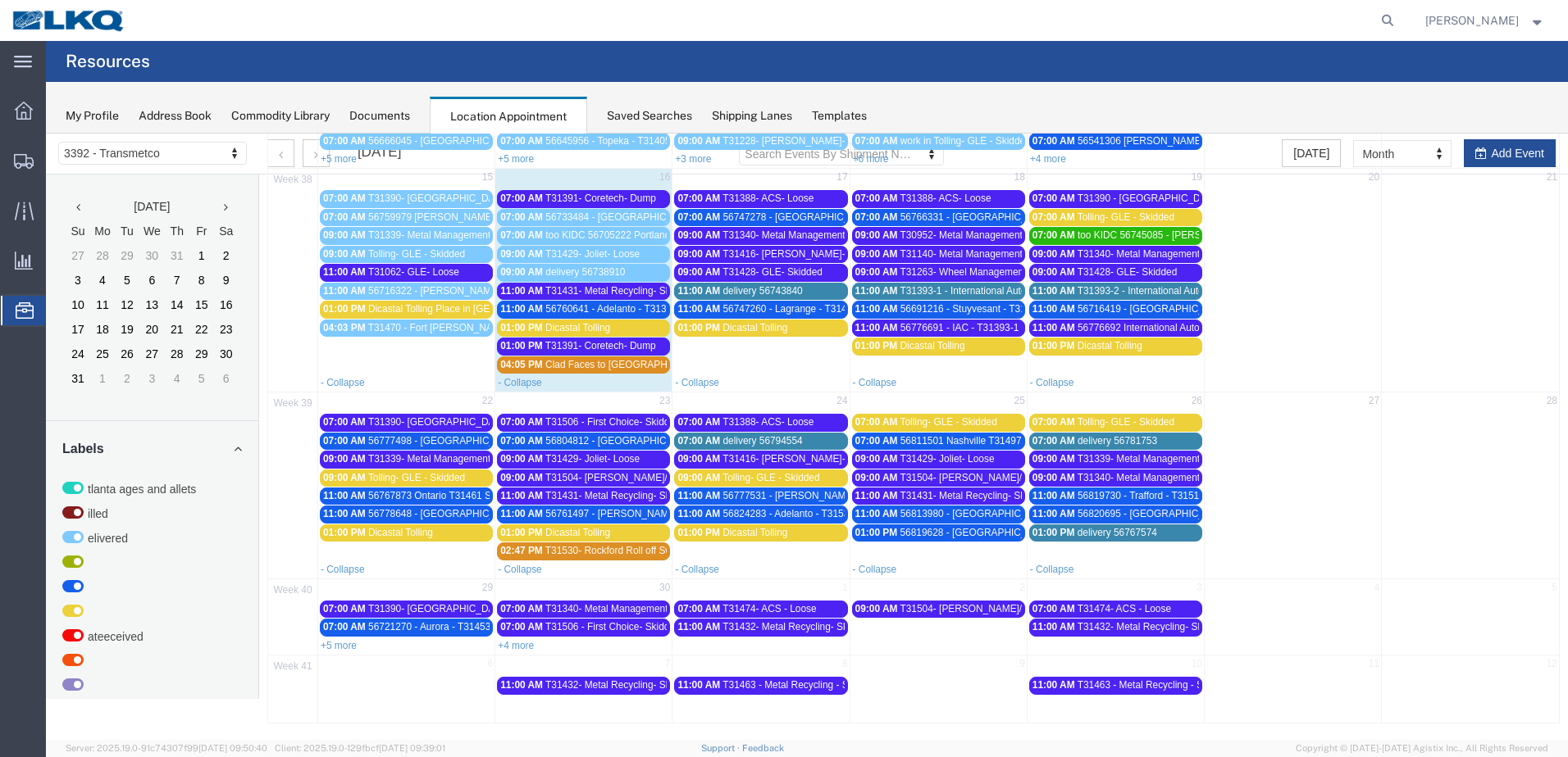
scroll to position [232, 0]
click at [509, 649] on link "+4 more" at bounding box center [516, 645] width 36 height 12
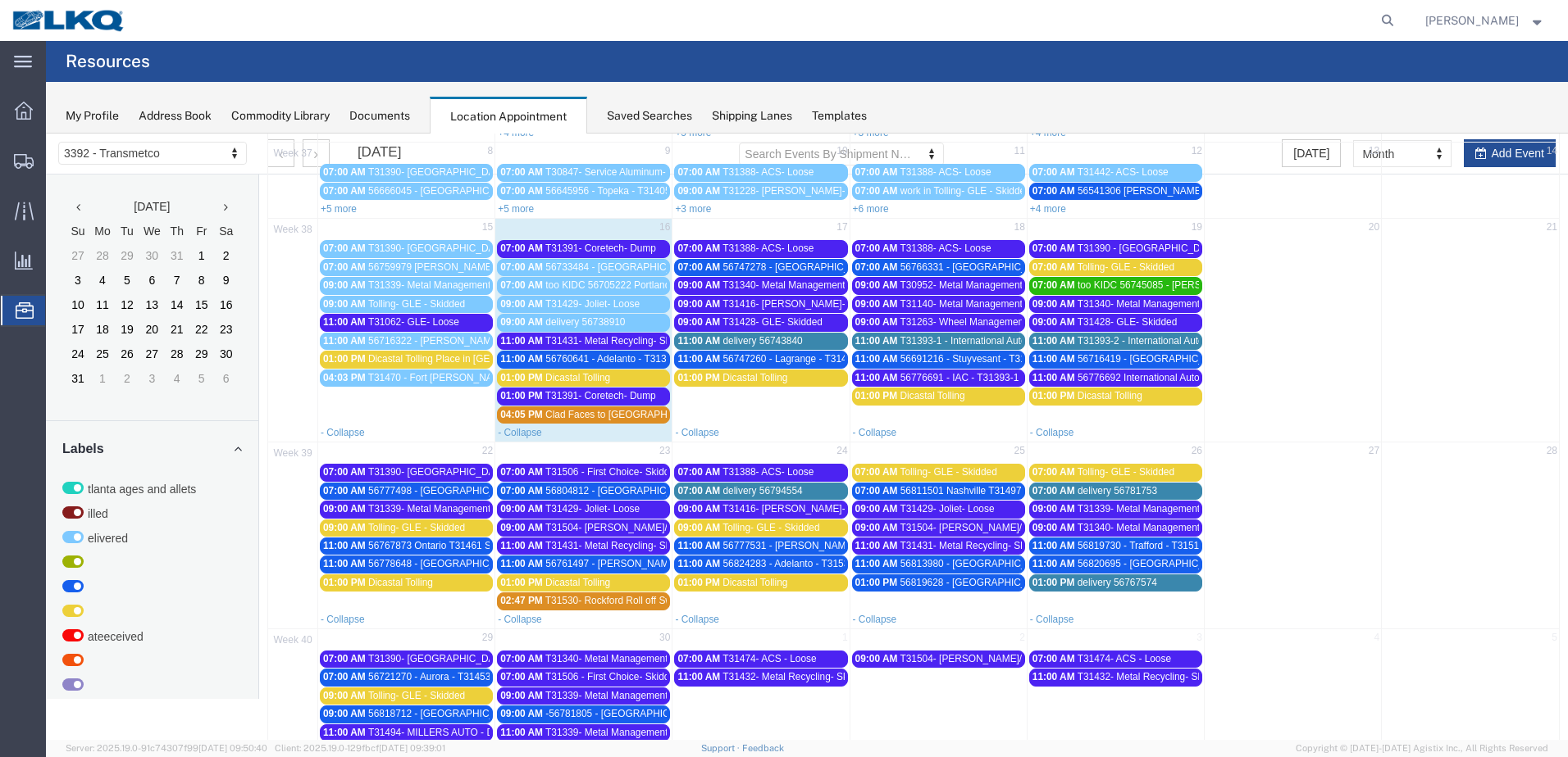
scroll to position [159, 0]
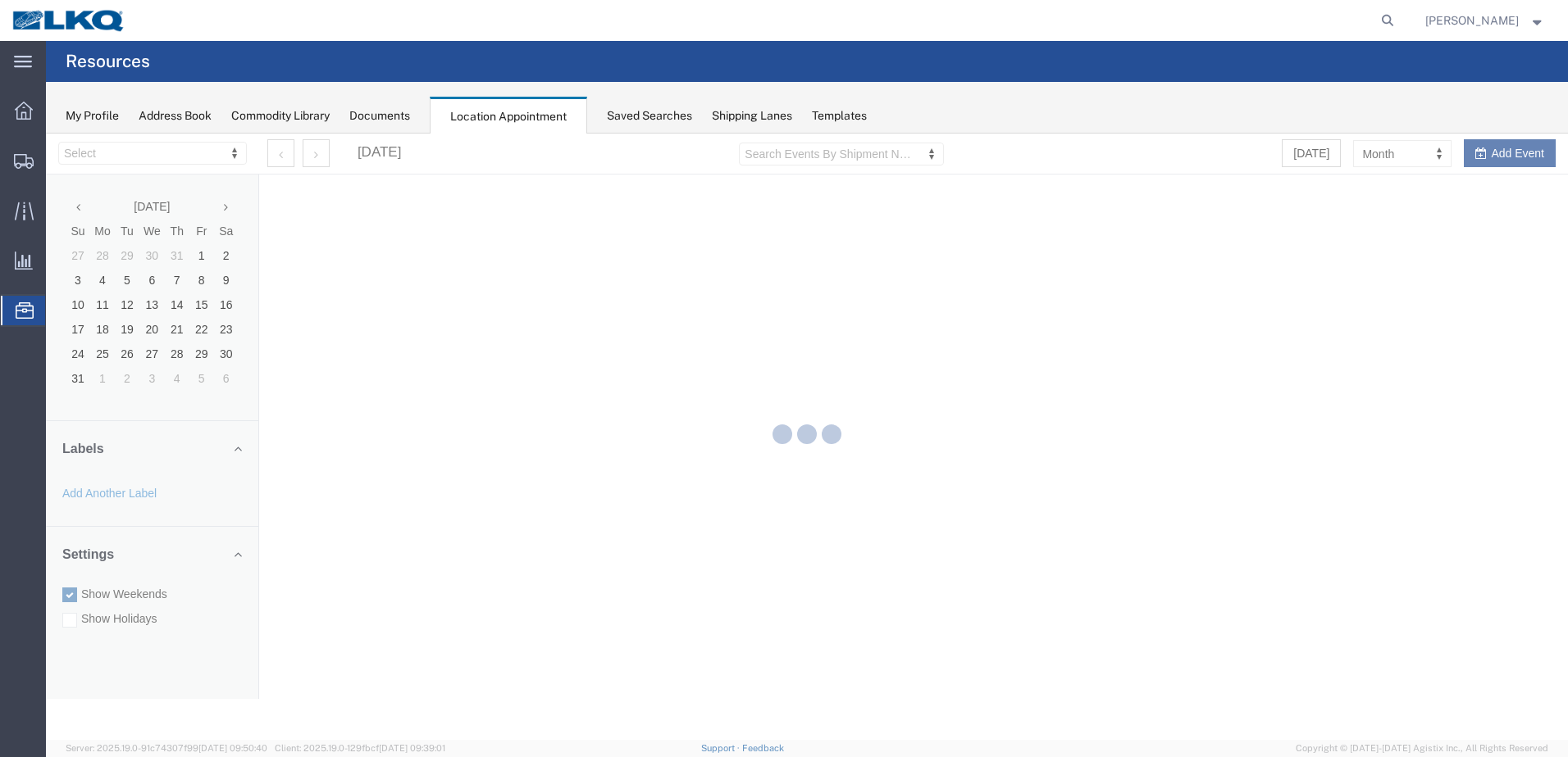
select select "28018"
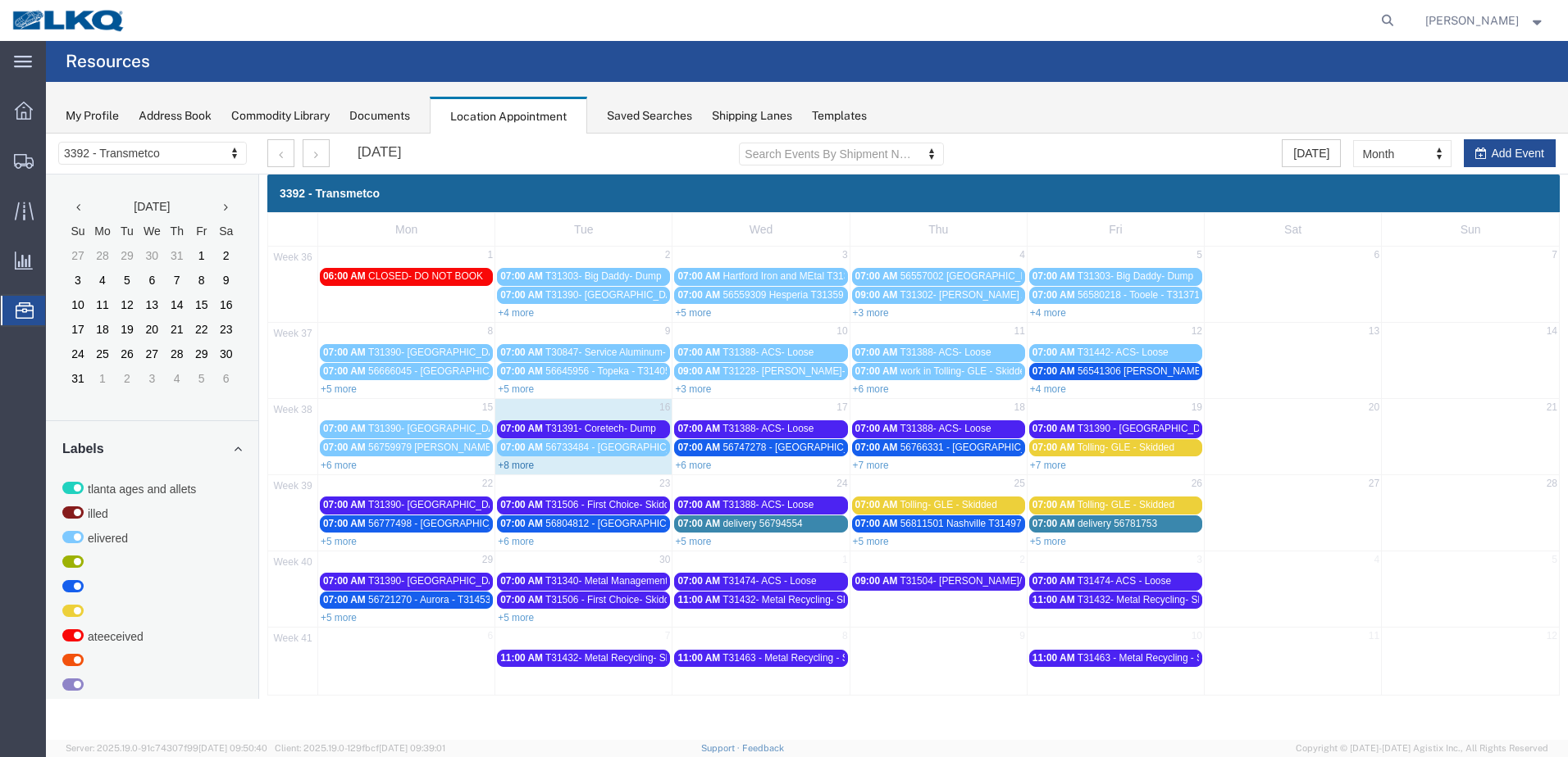
click at [512, 465] on link "+8 more" at bounding box center [516, 465] width 36 height 12
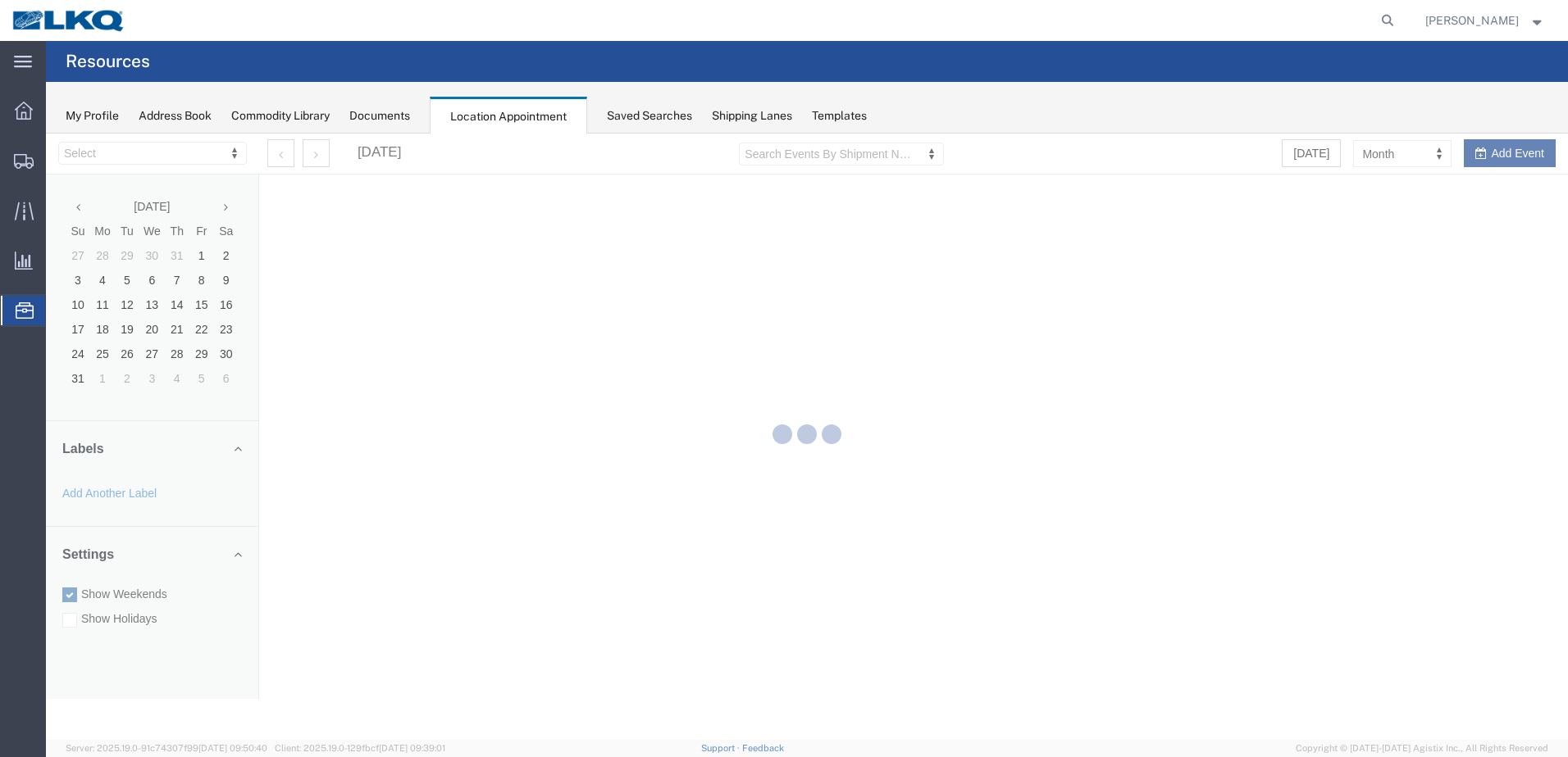
select select "28018"
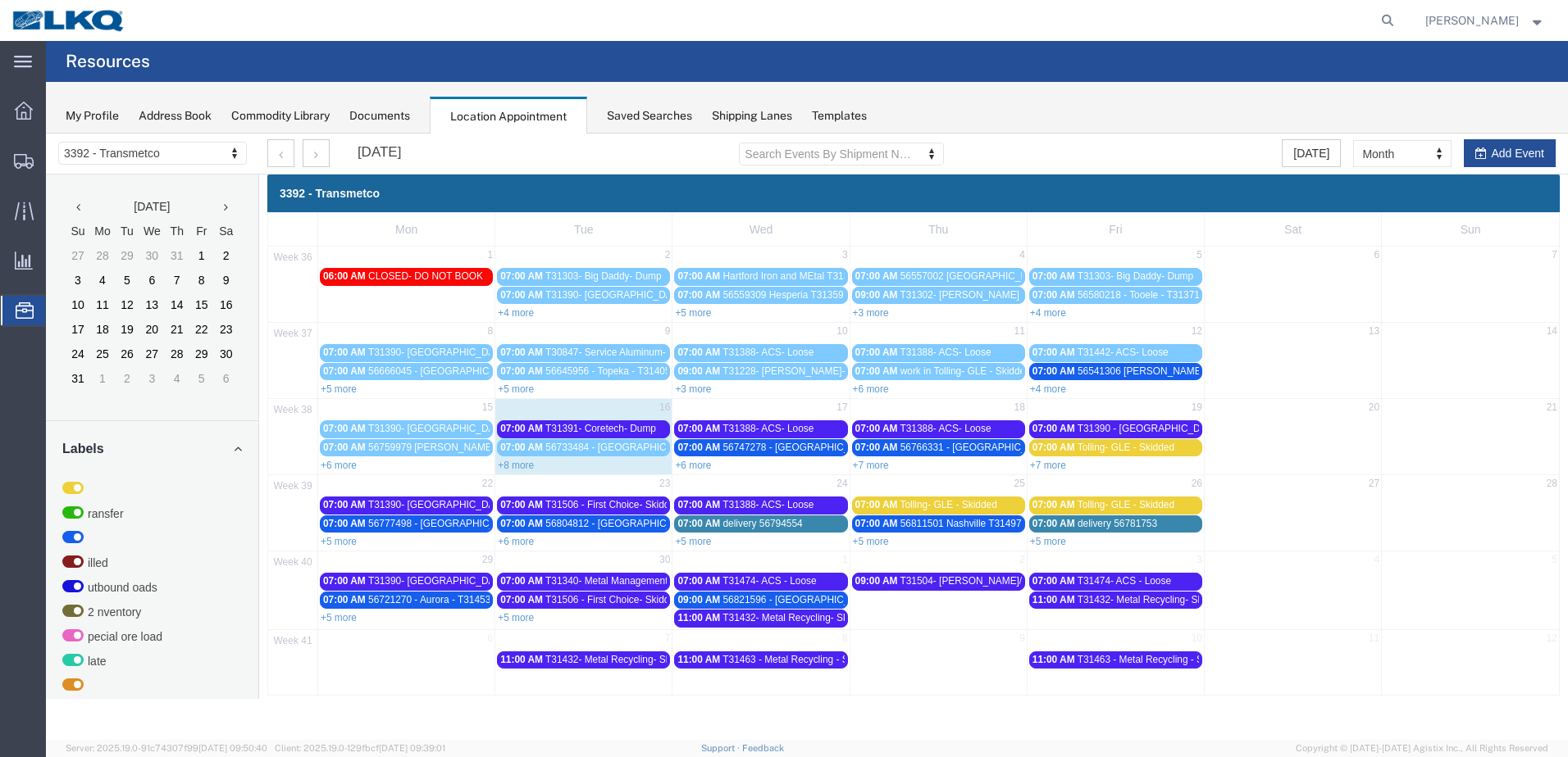
click at [519, 468] on link "+8 more" at bounding box center [516, 465] width 36 height 12
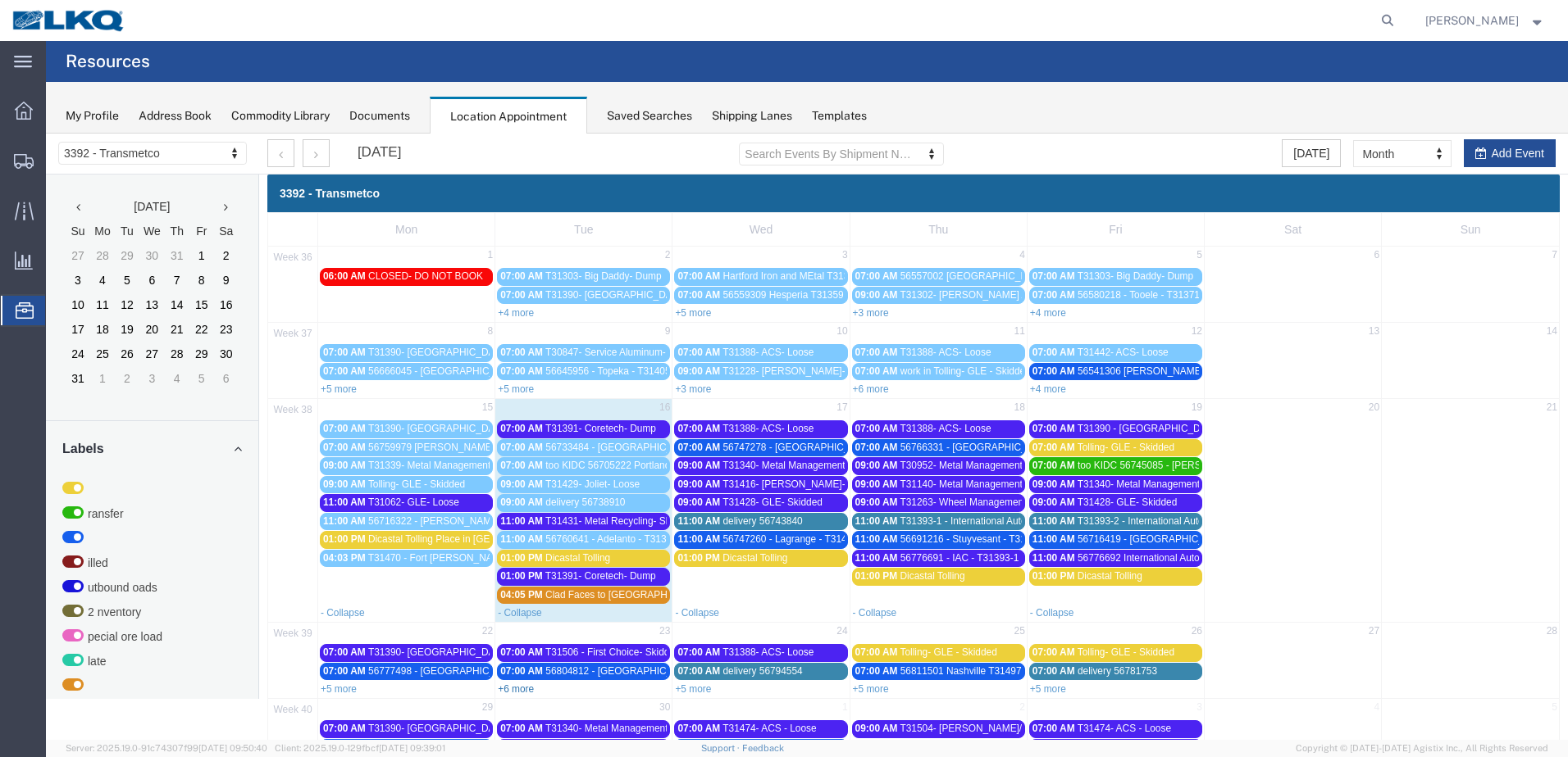
click at [508, 689] on link "+6 more" at bounding box center [516, 689] width 36 height 12
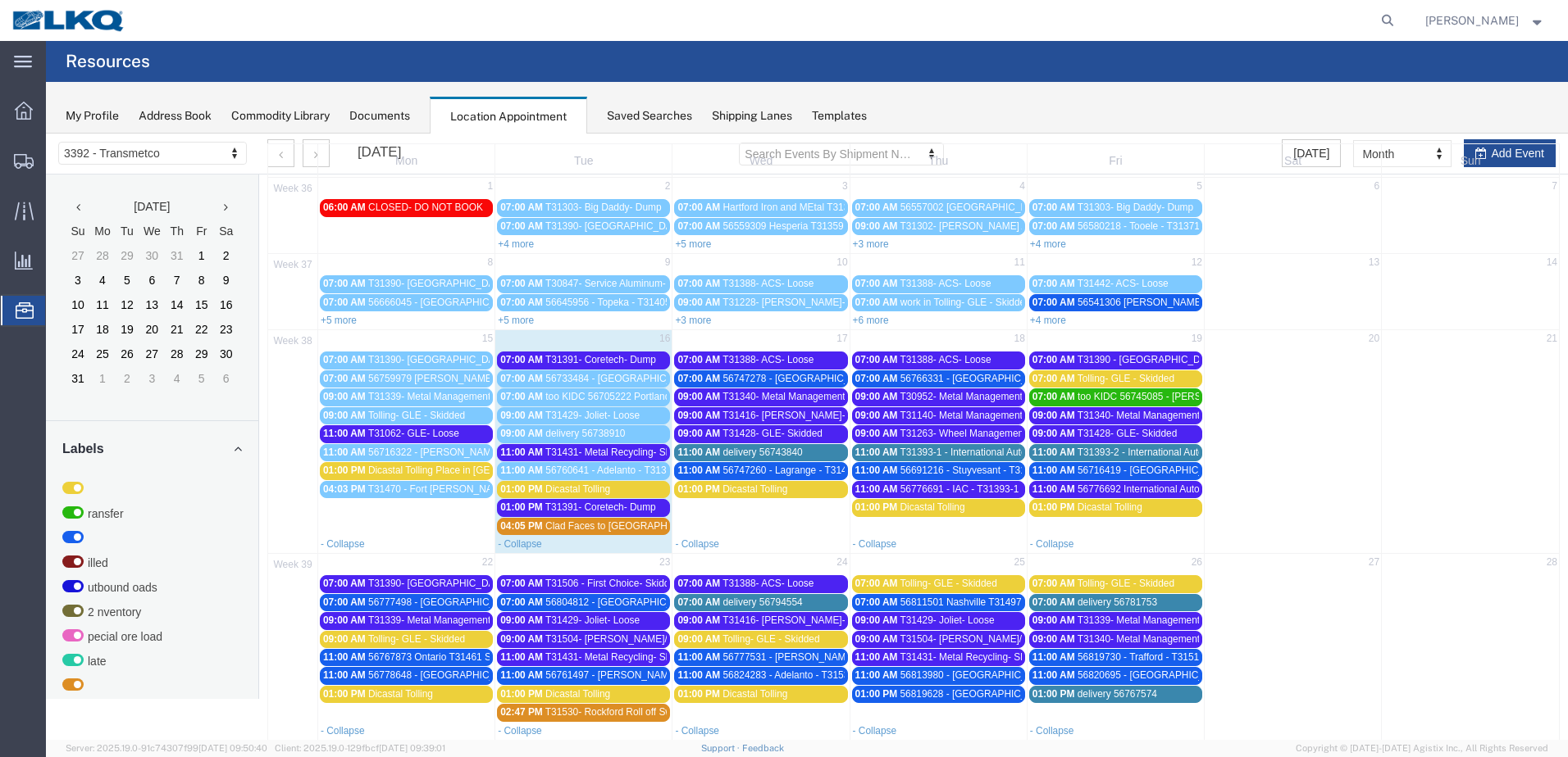
scroll to position [231, 0]
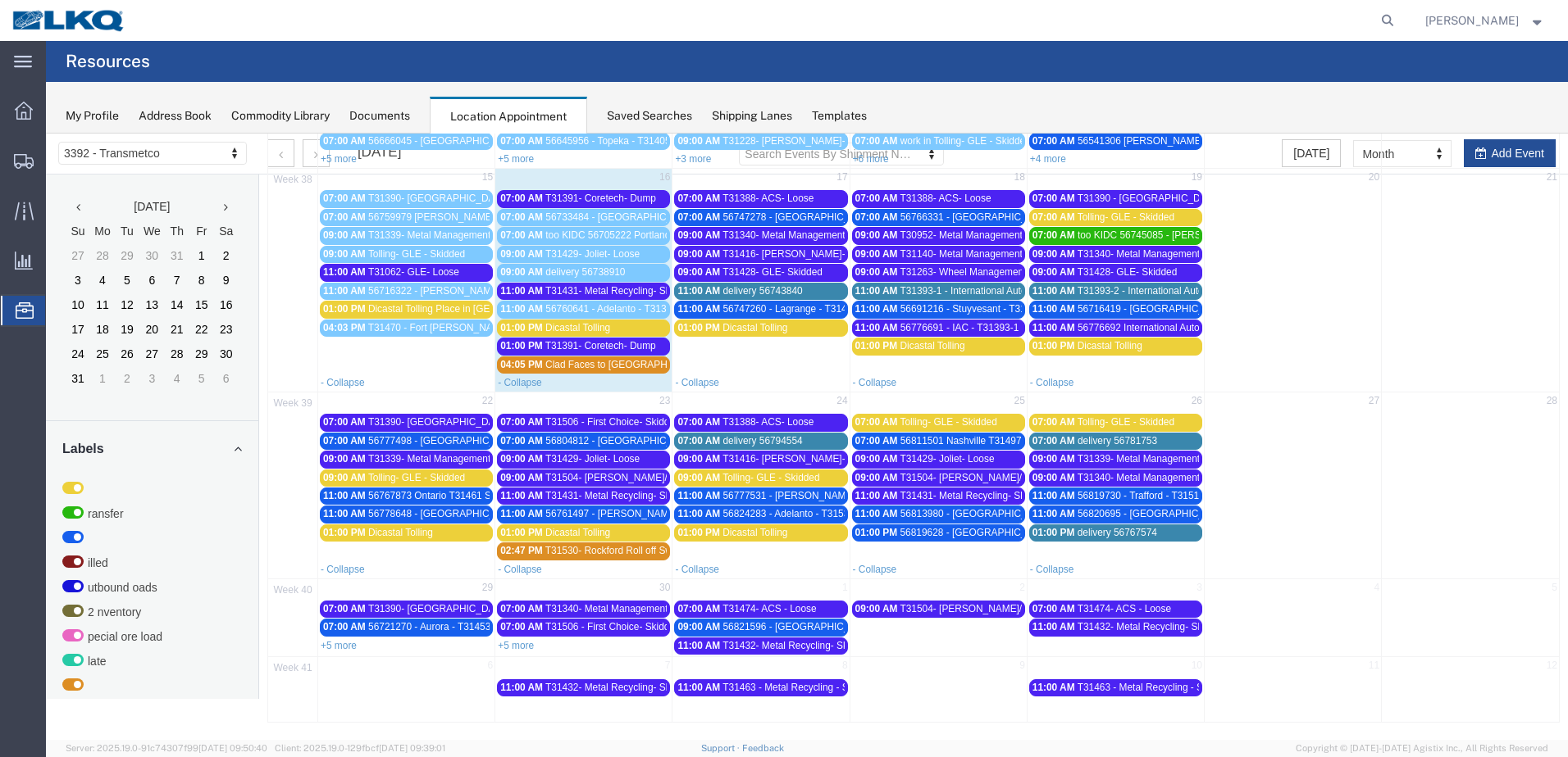
click at [798, 235] on span "T31340- Metal Management- Dump" at bounding box center [799, 235] width 154 height 12
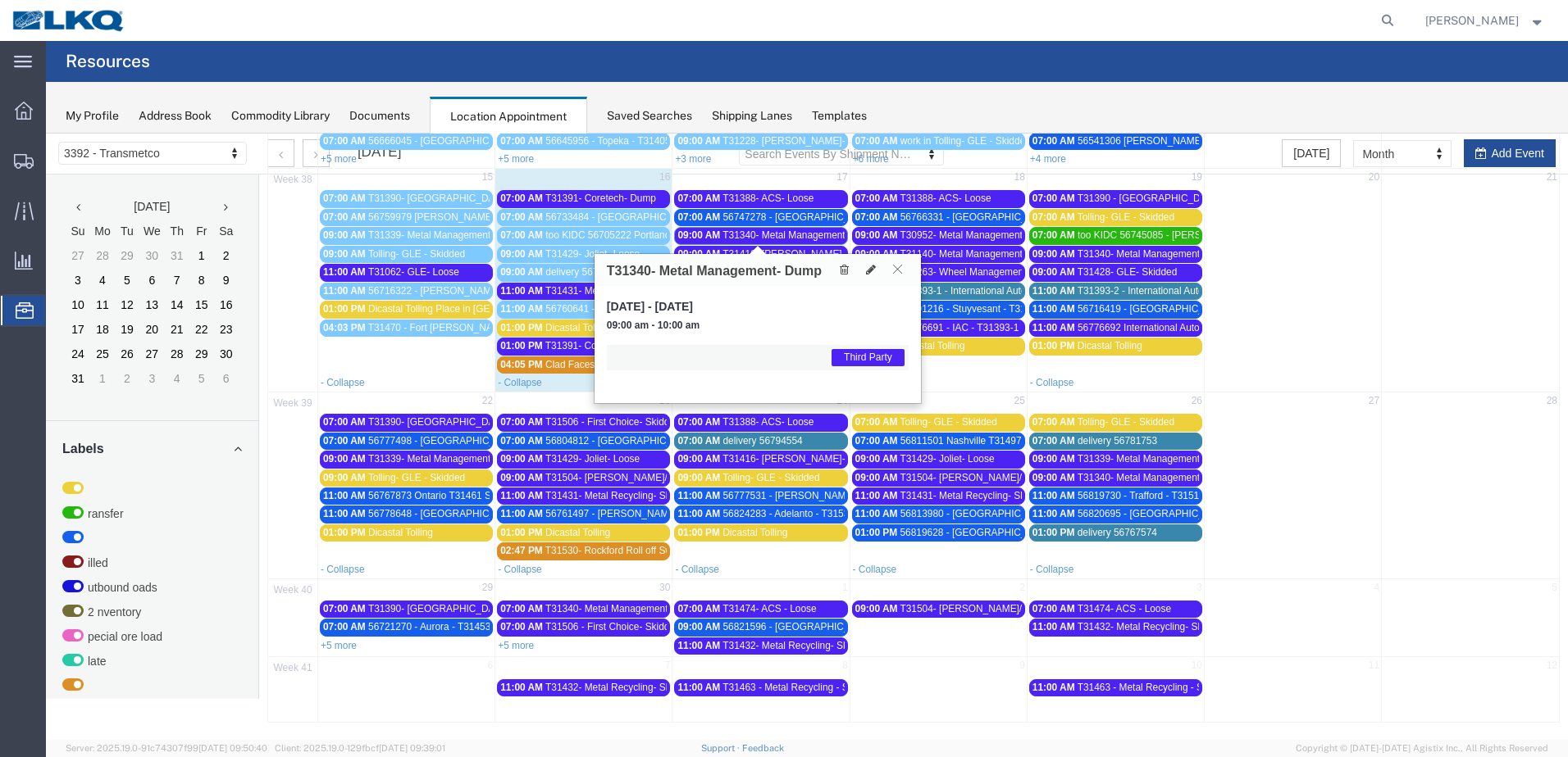
click at [896, 269] on icon at bounding box center [898, 269] width 9 height 10
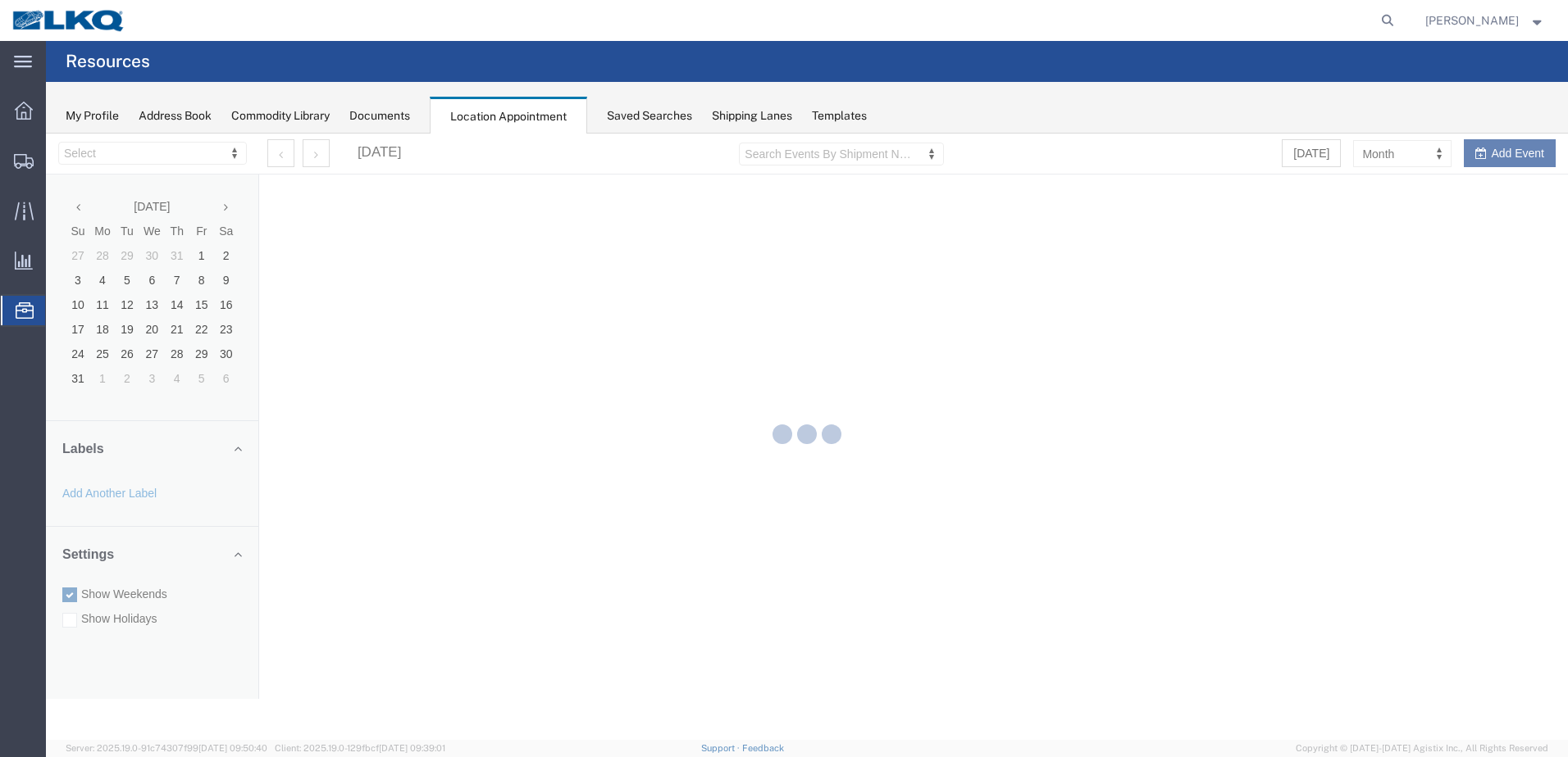
select select "28018"
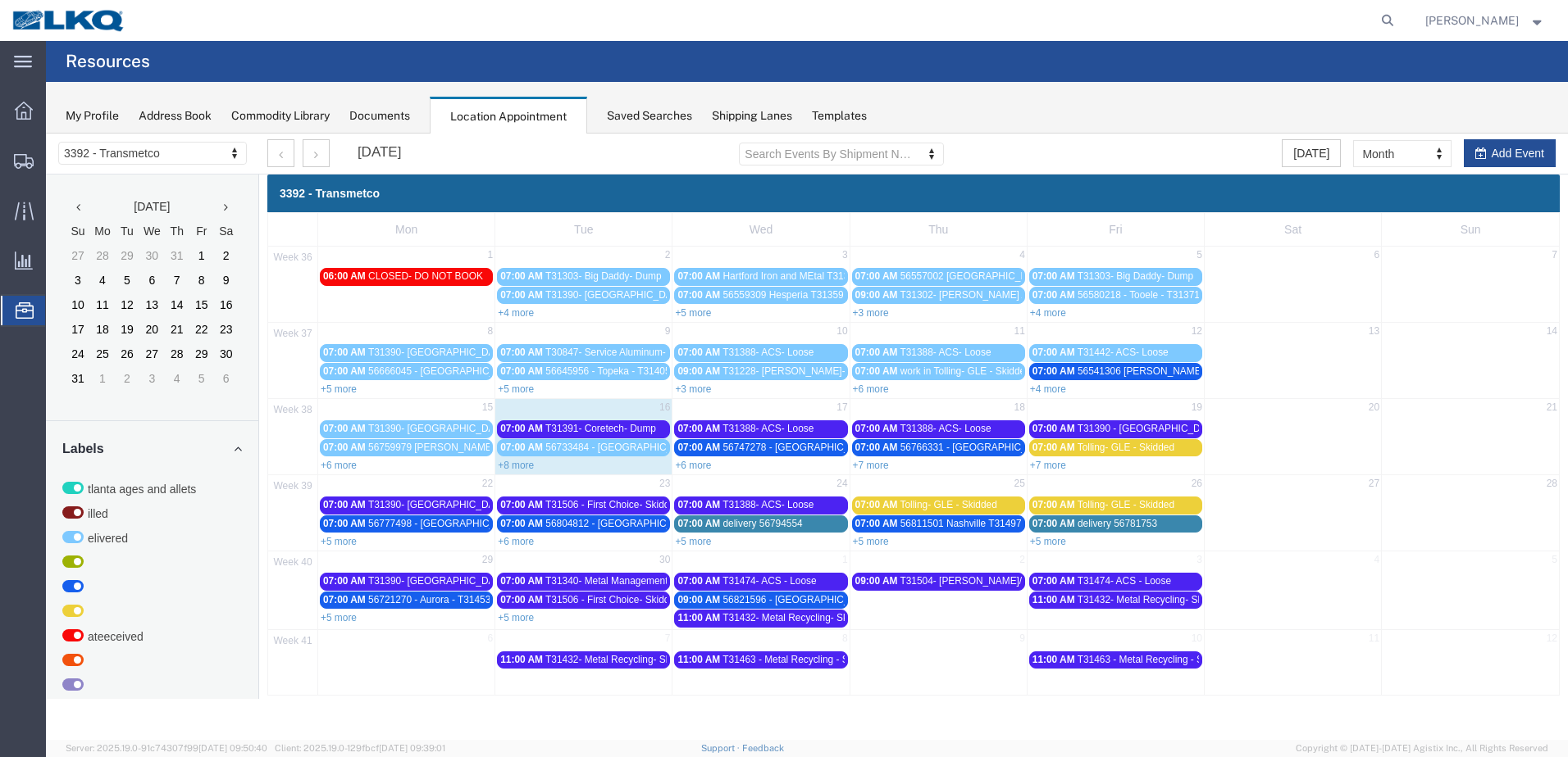
click at [522, 465] on link "+8 more" at bounding box center [516, 465] width 36 height 12
click at [522, 466] on link "+8 more" at bounding box center [516, 465] width 36 height 12
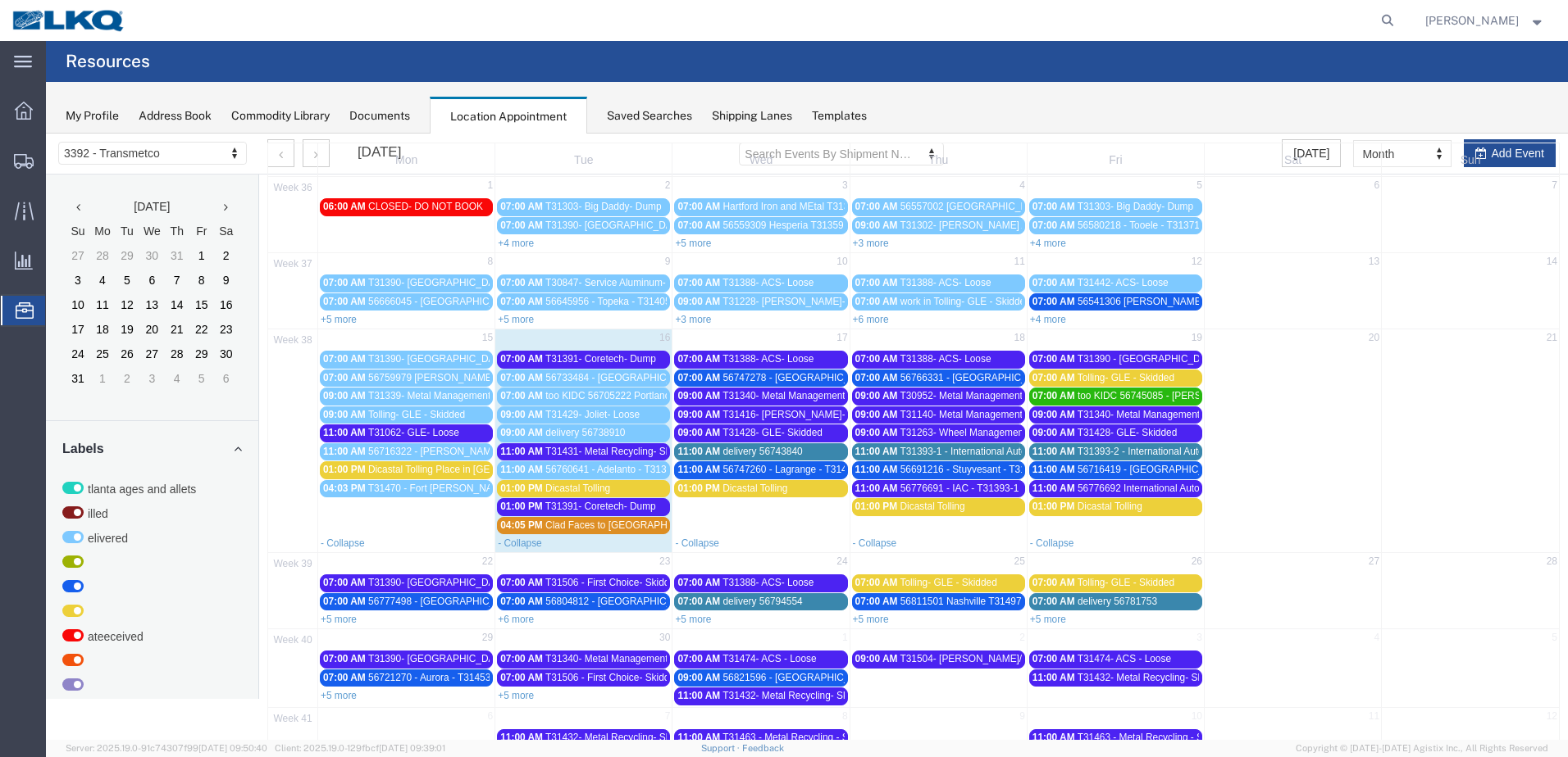
scroll to position [120, 0]
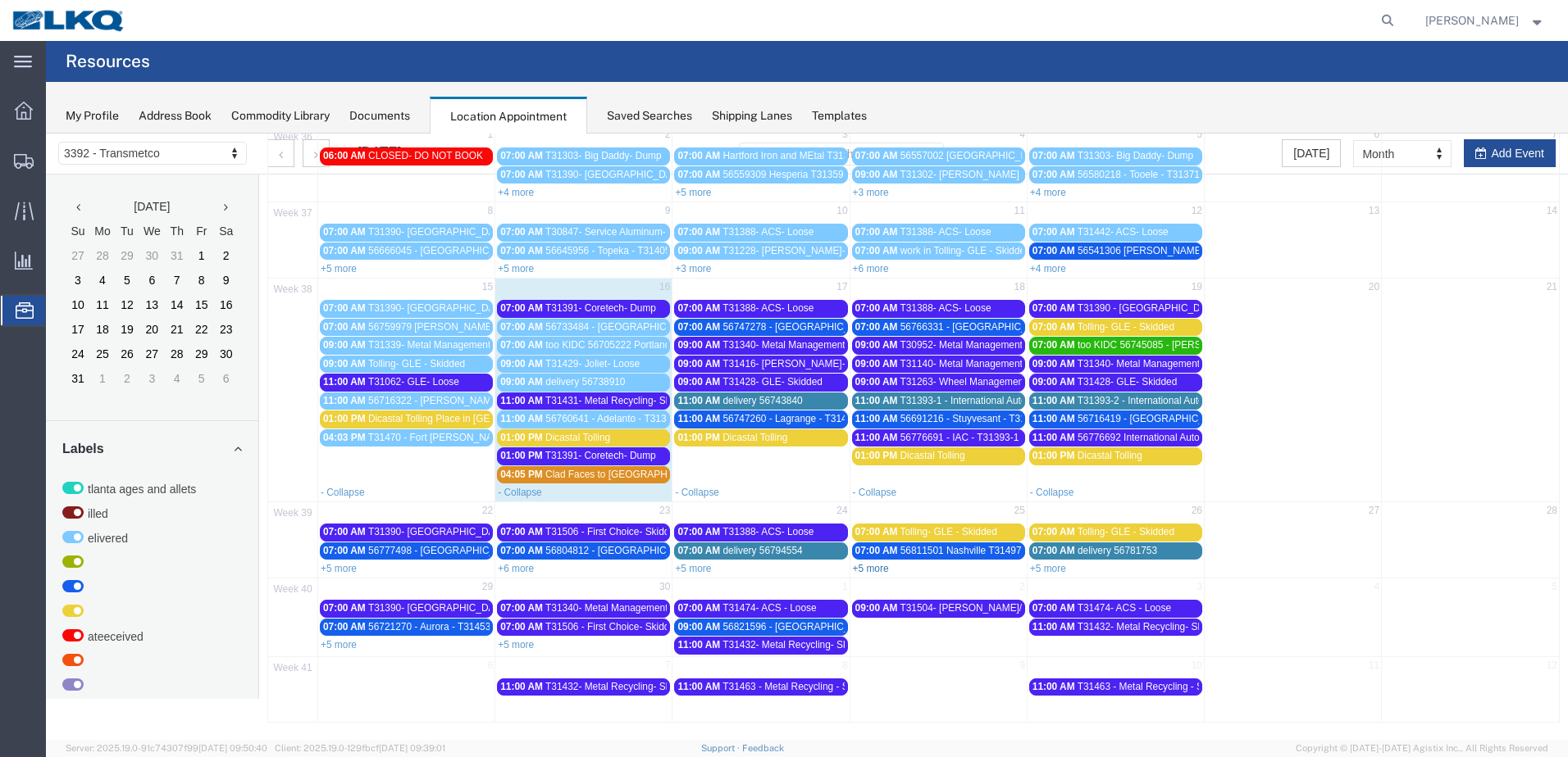
click at [869, 568] on link "+5 more" at bounding box center [871, 569] width 36 height 12
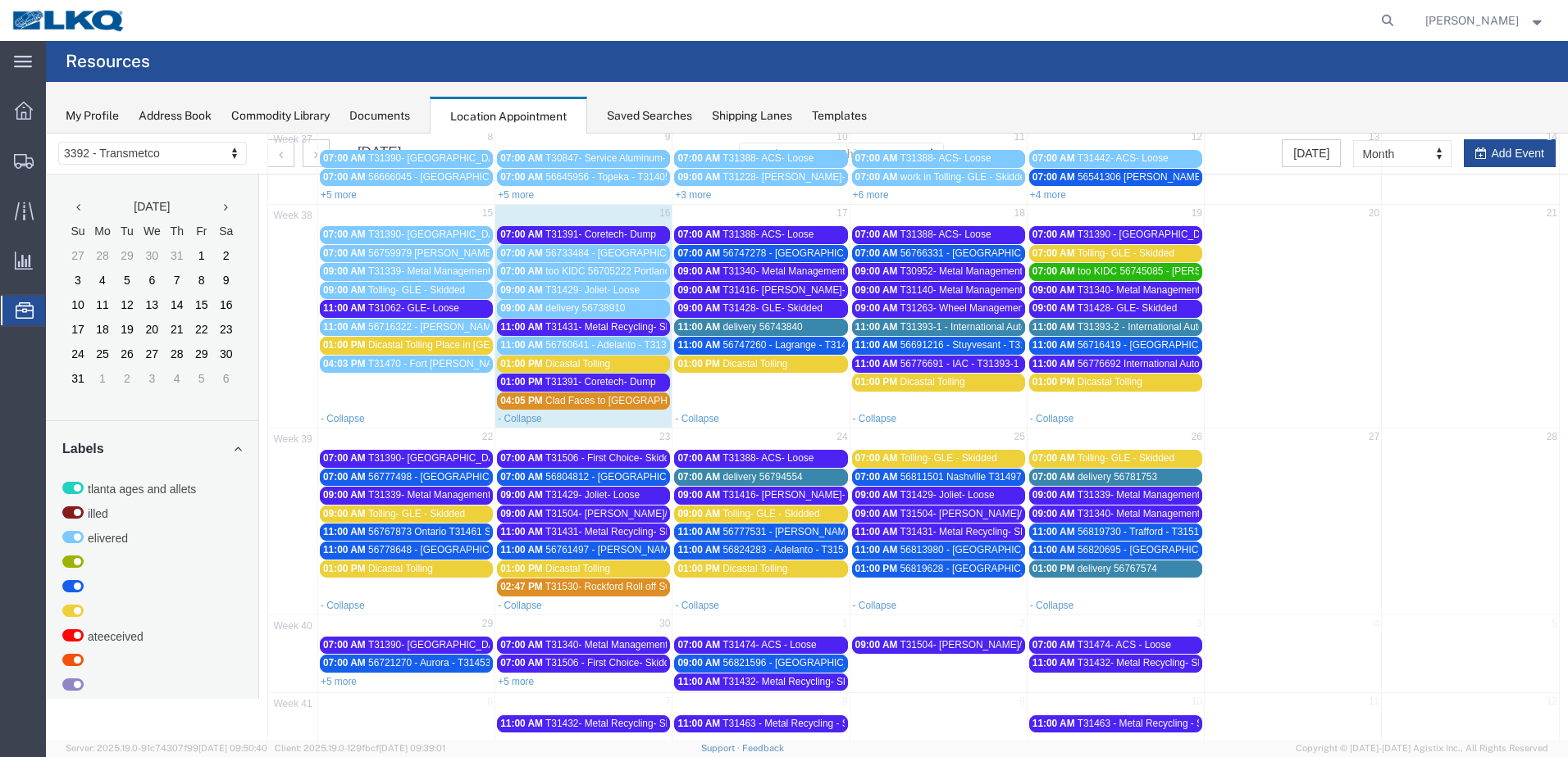
scroll to position [231, 0]
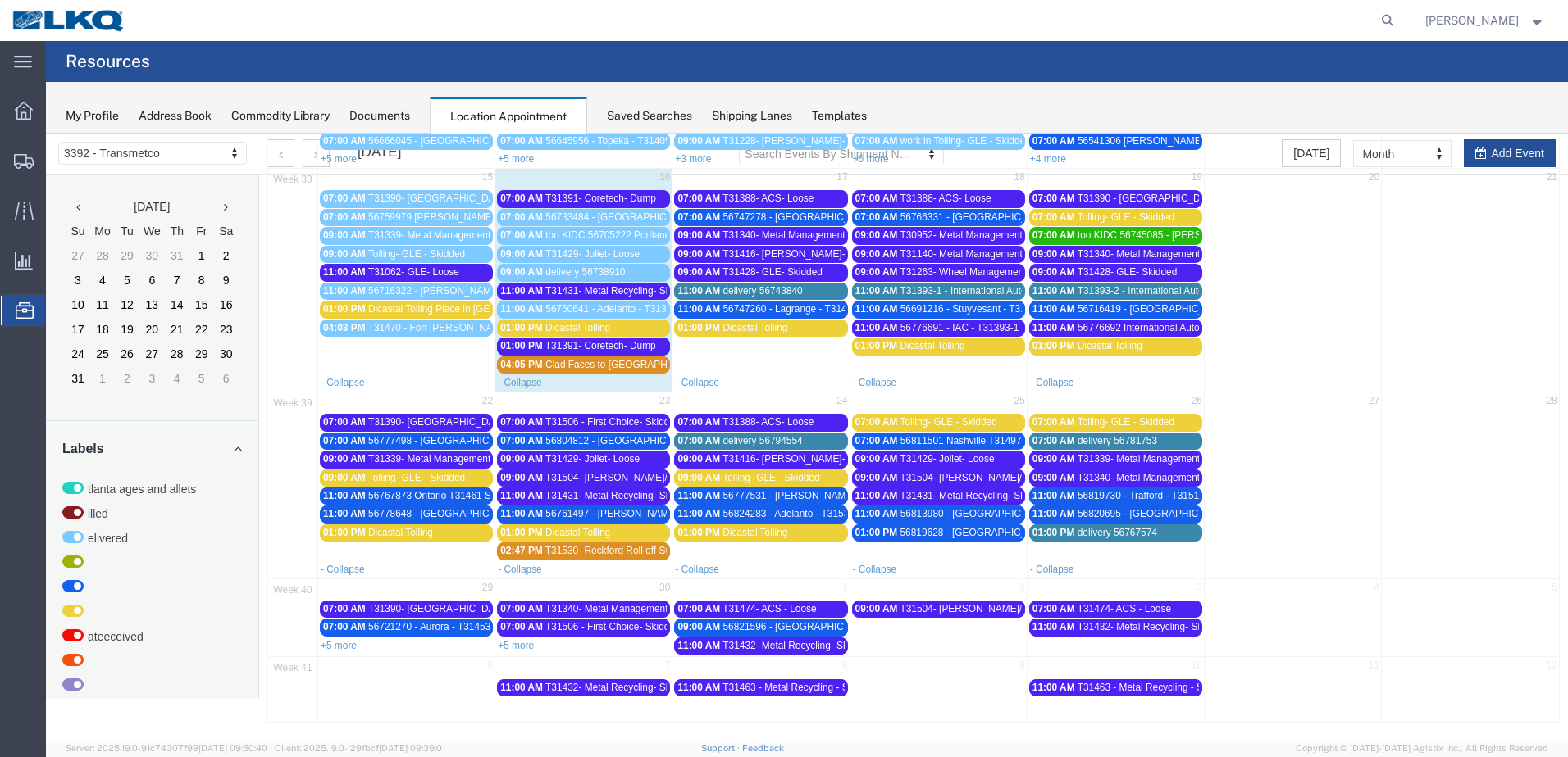
click at [446, 459] on span "T31339- Metal Management- Skidded" at bounding box center [450, 459] width 164 height 12
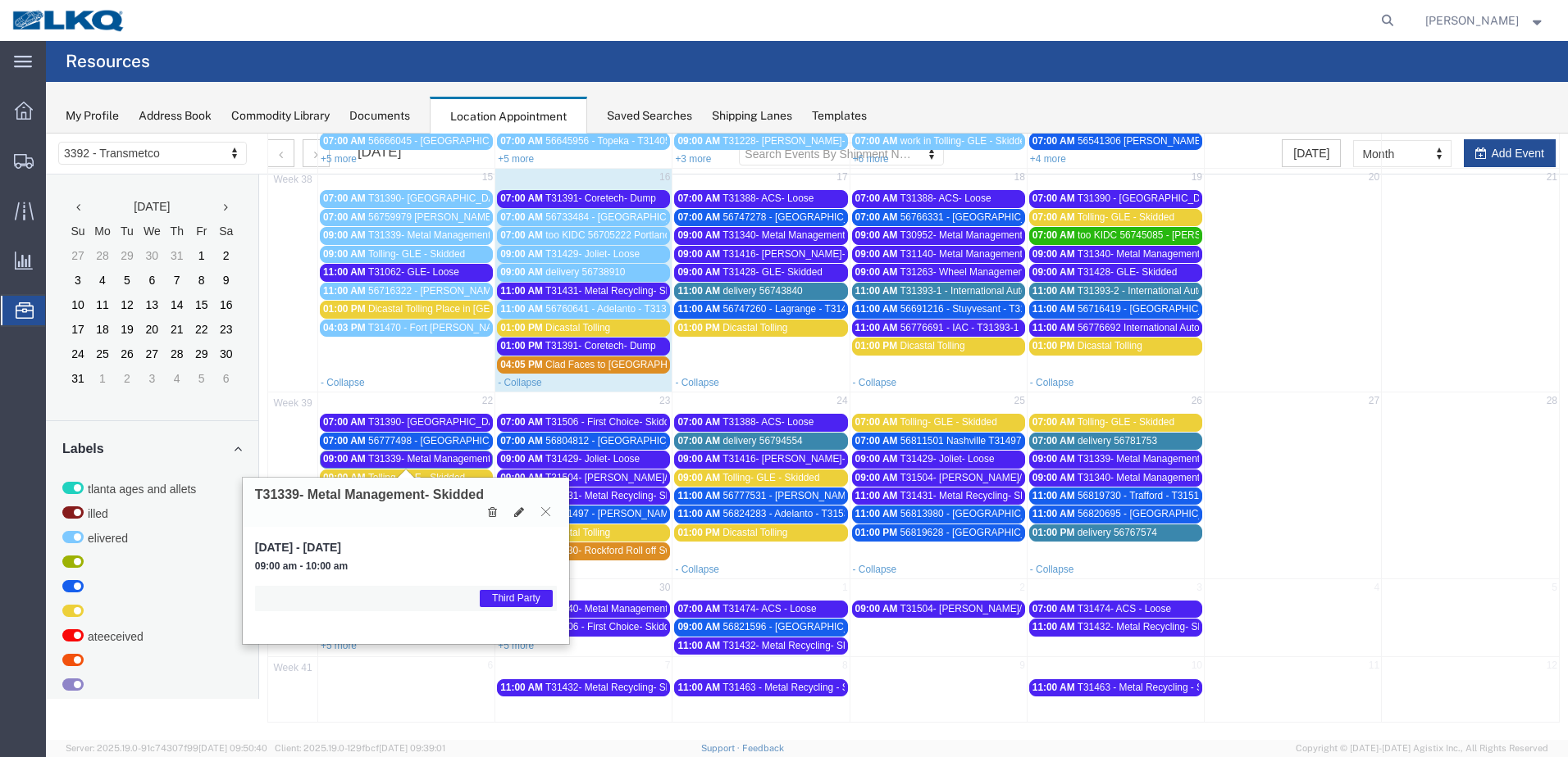
click at [546, 511] on icon at bounding box center [546, 511] width 9 height 10
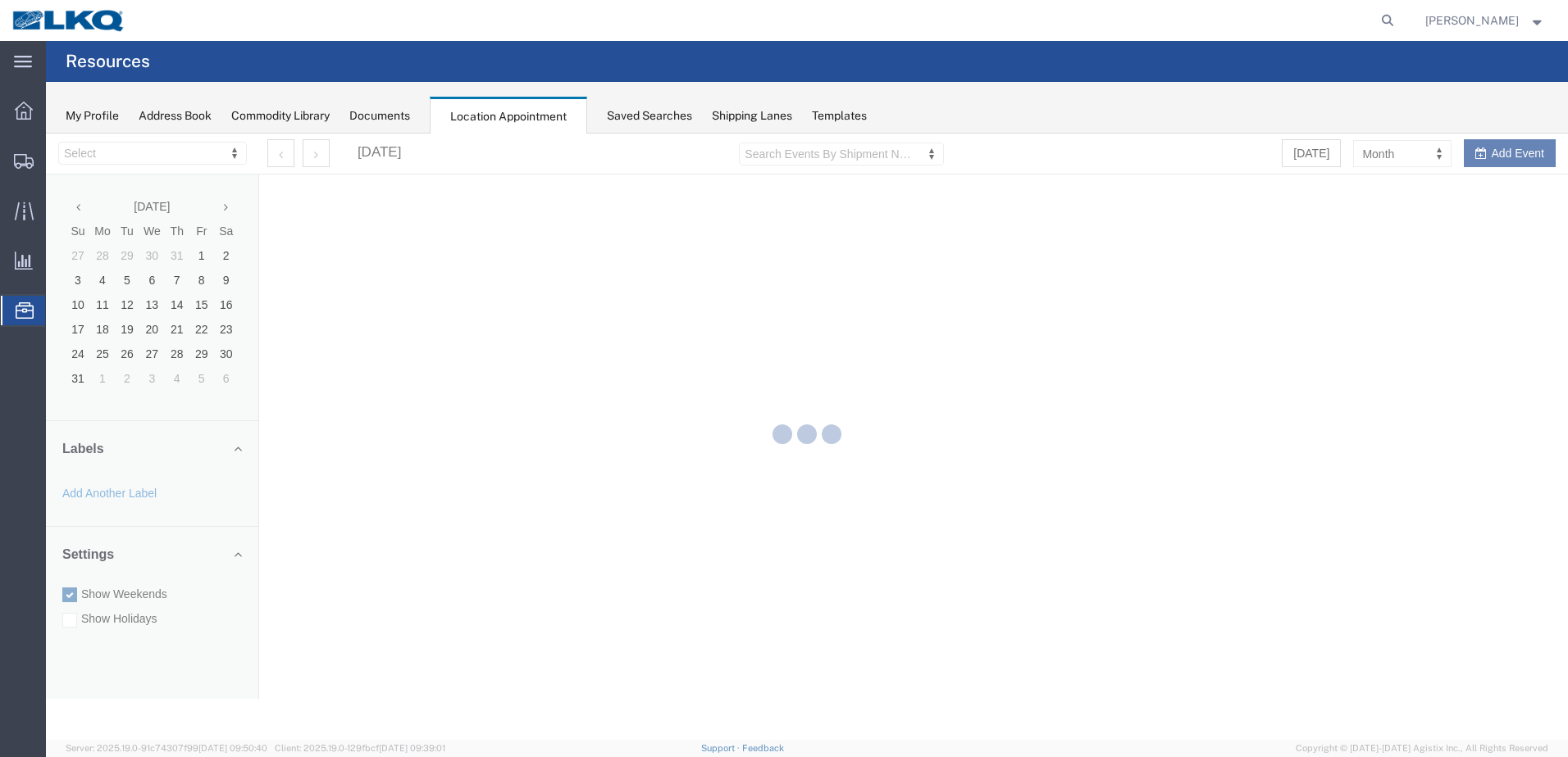
select select "28018"
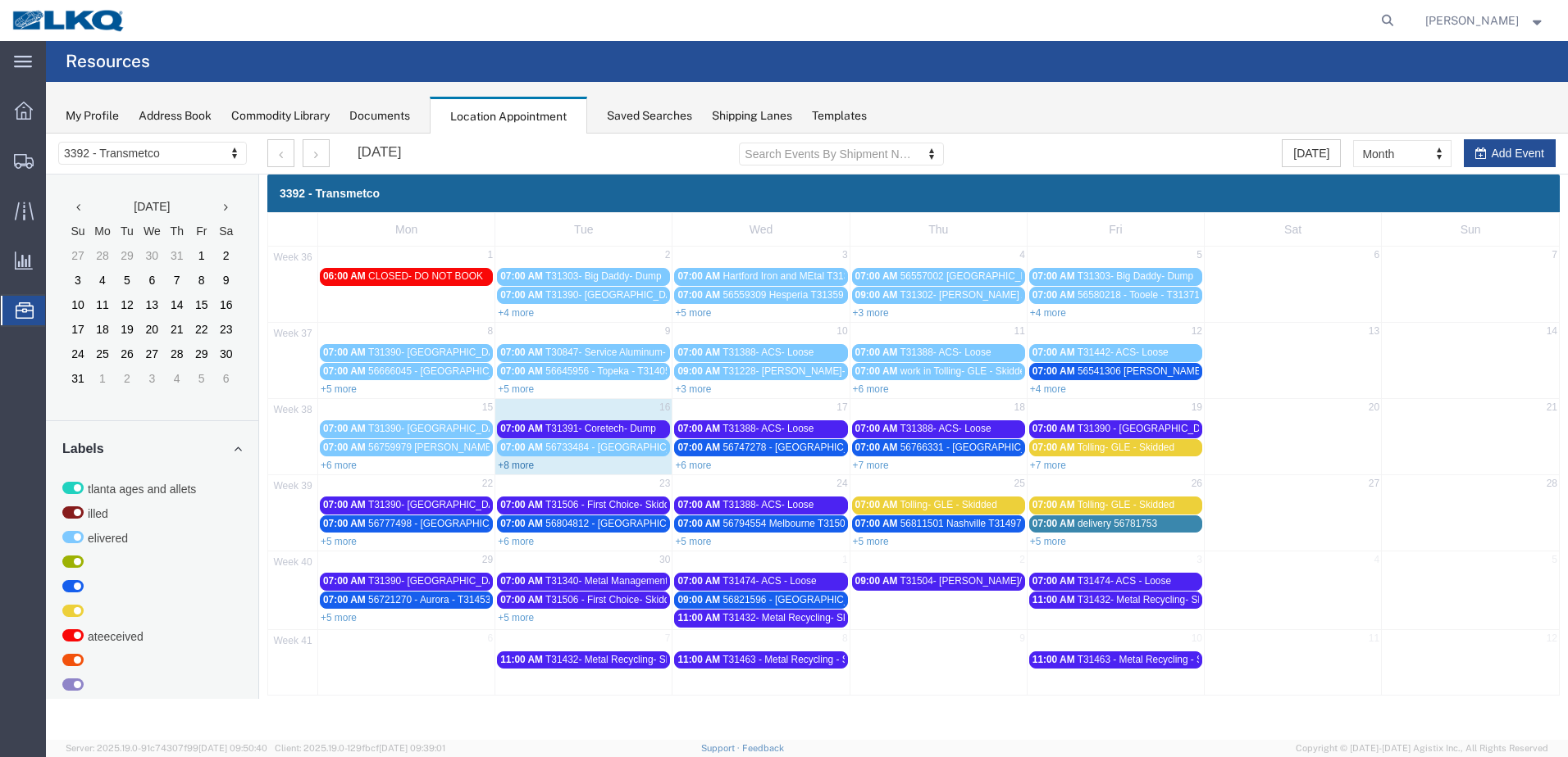
click at [522, 463] on link "+8 more" at bounding box center [516, 465] width 36 height 12
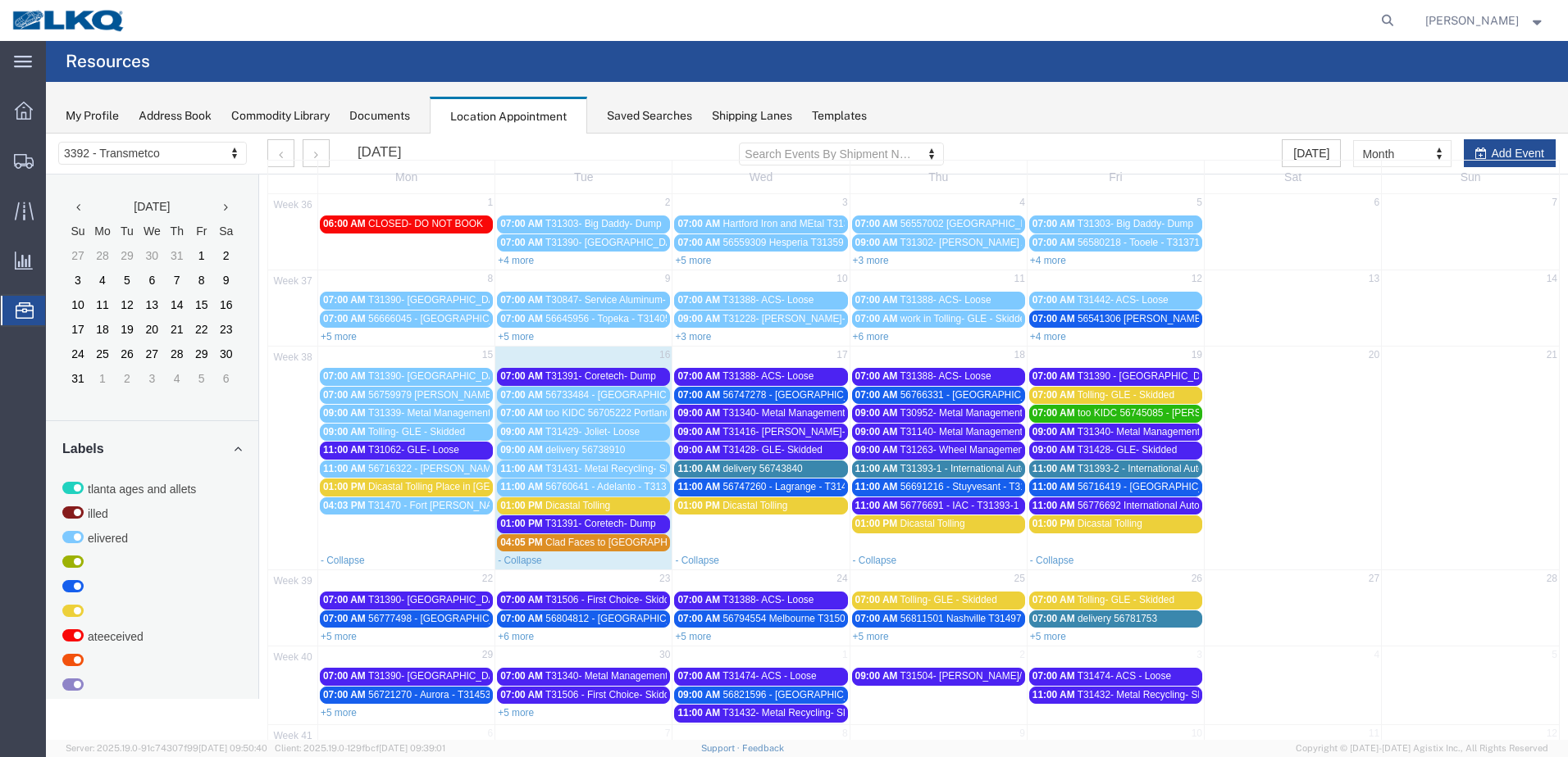
scroll to position [120, 0]
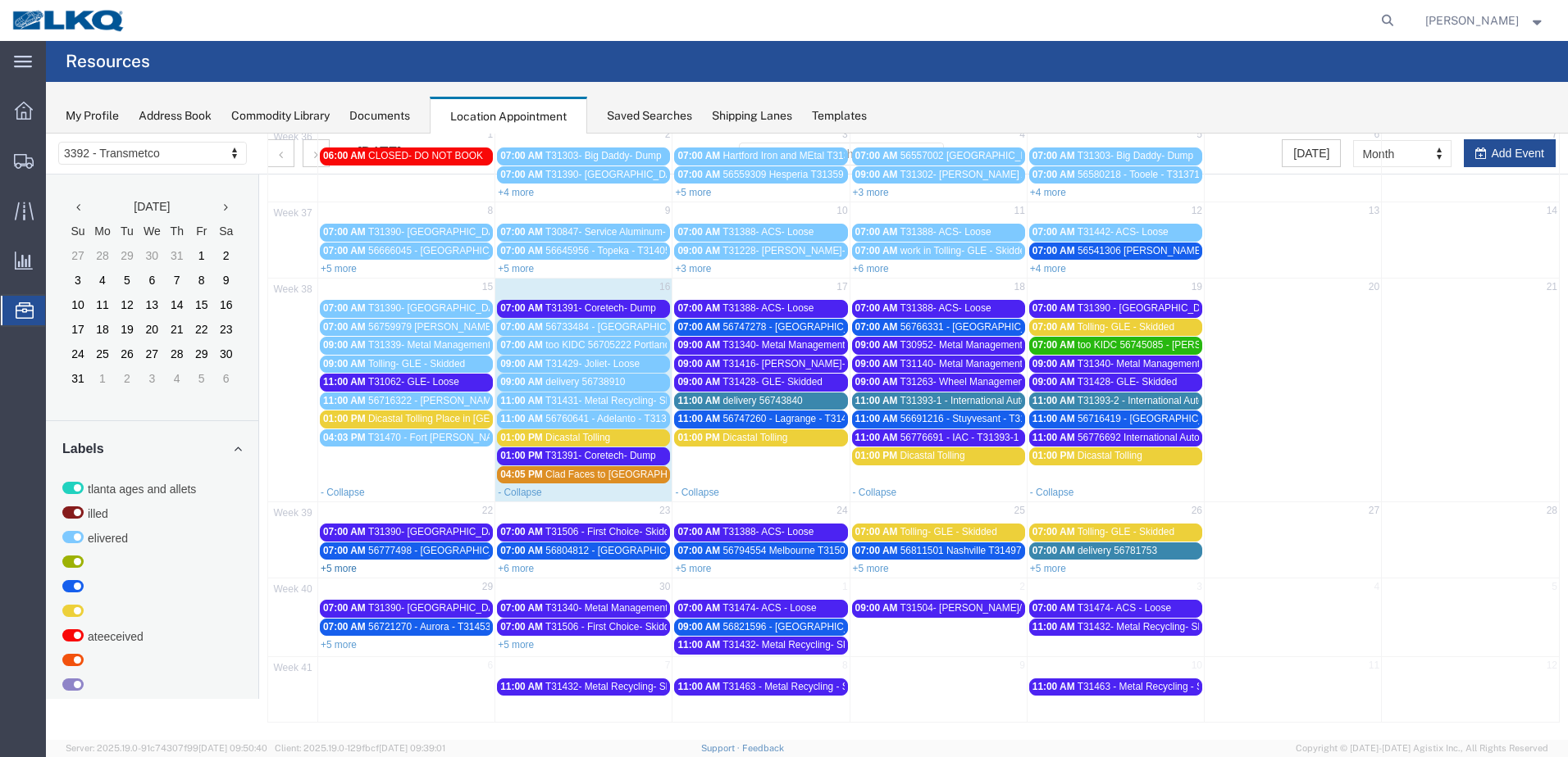
click at [338, 569] on link "+5 more" at bounding box center [338, 569] width 36 height 12
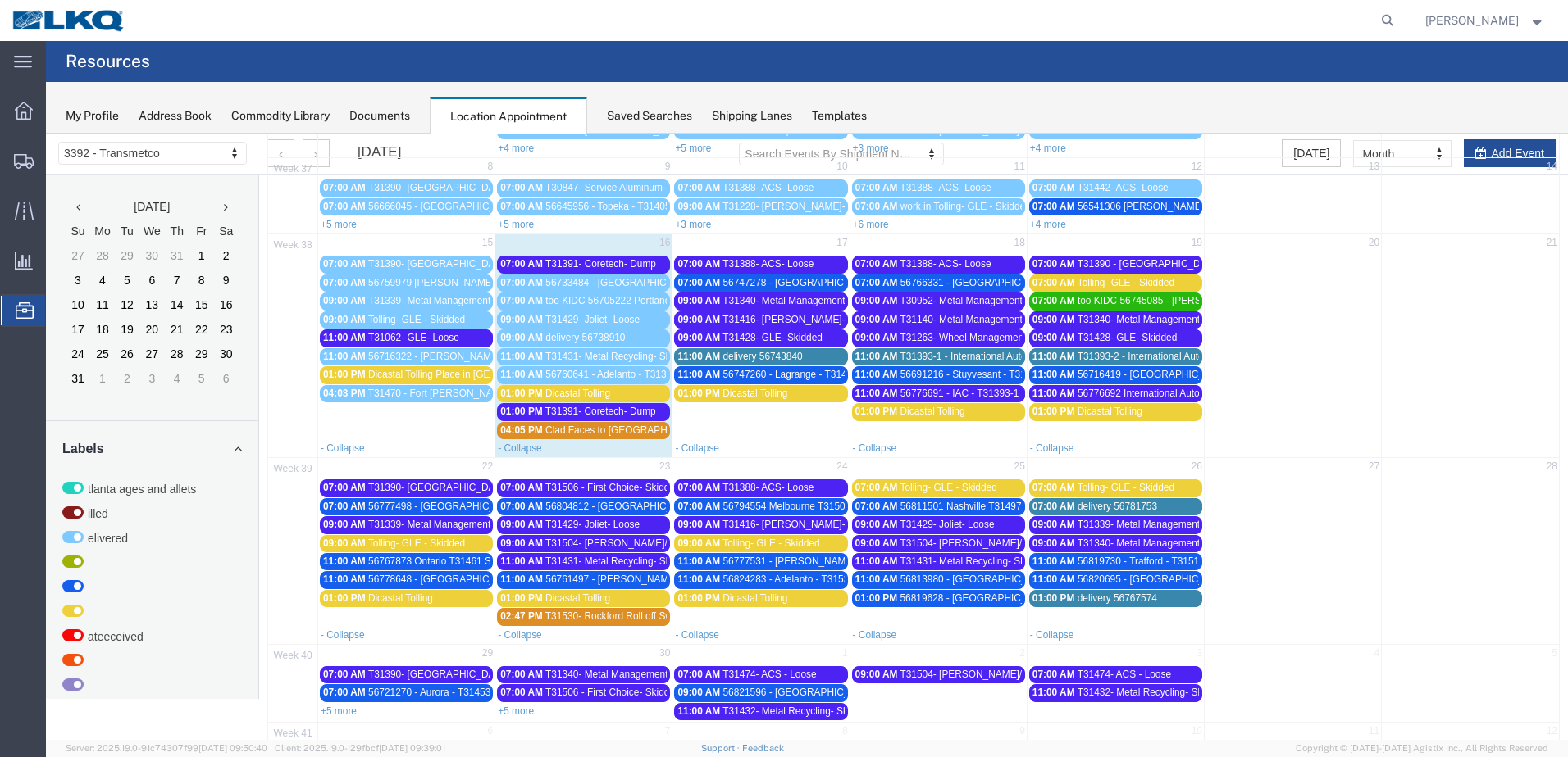
scroll to position [203, 0]
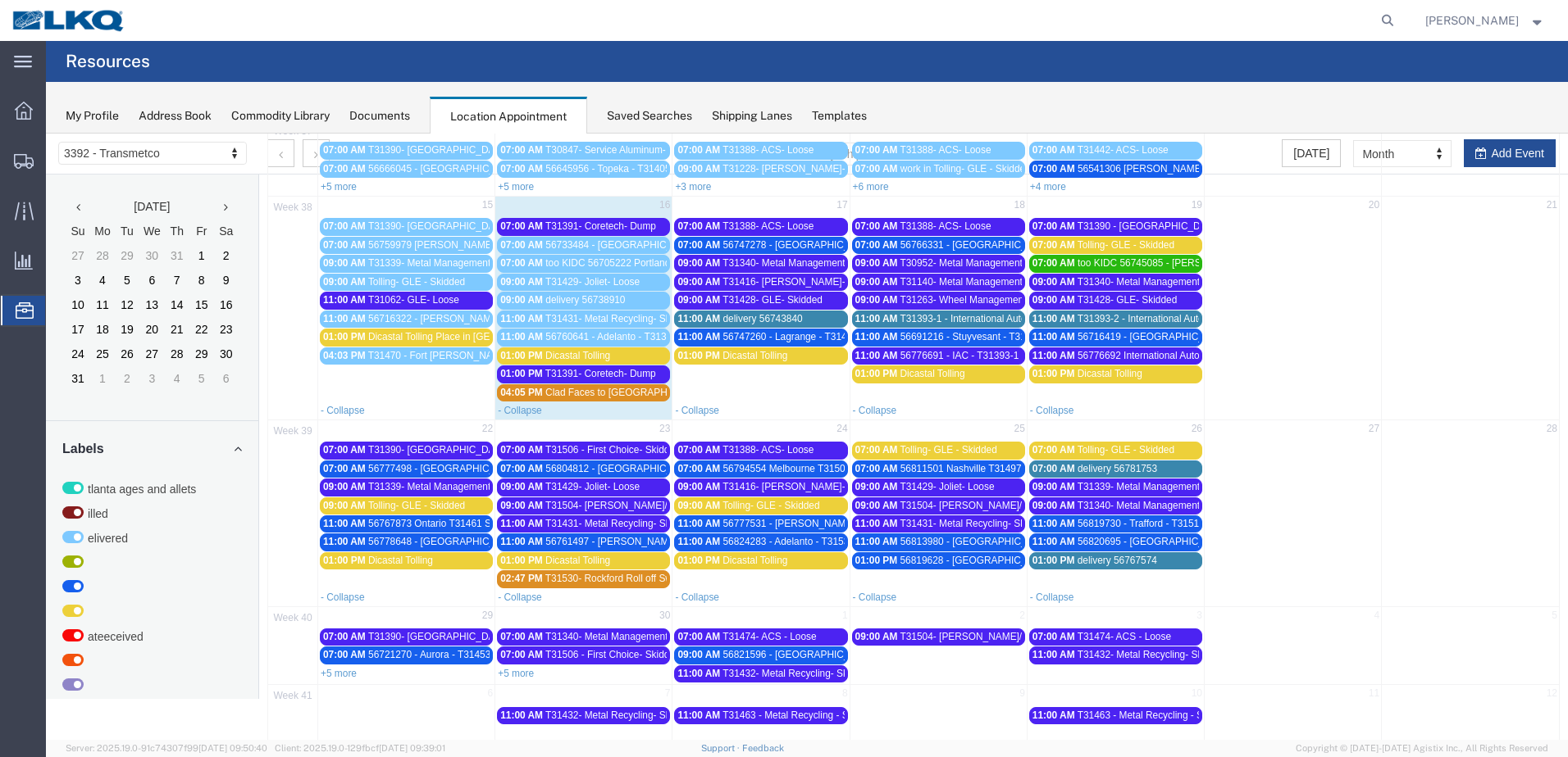
click at [420, 483] on span "T31339- Metal Management- Skidded" at bounding box center [450, 487] width 164 height 12
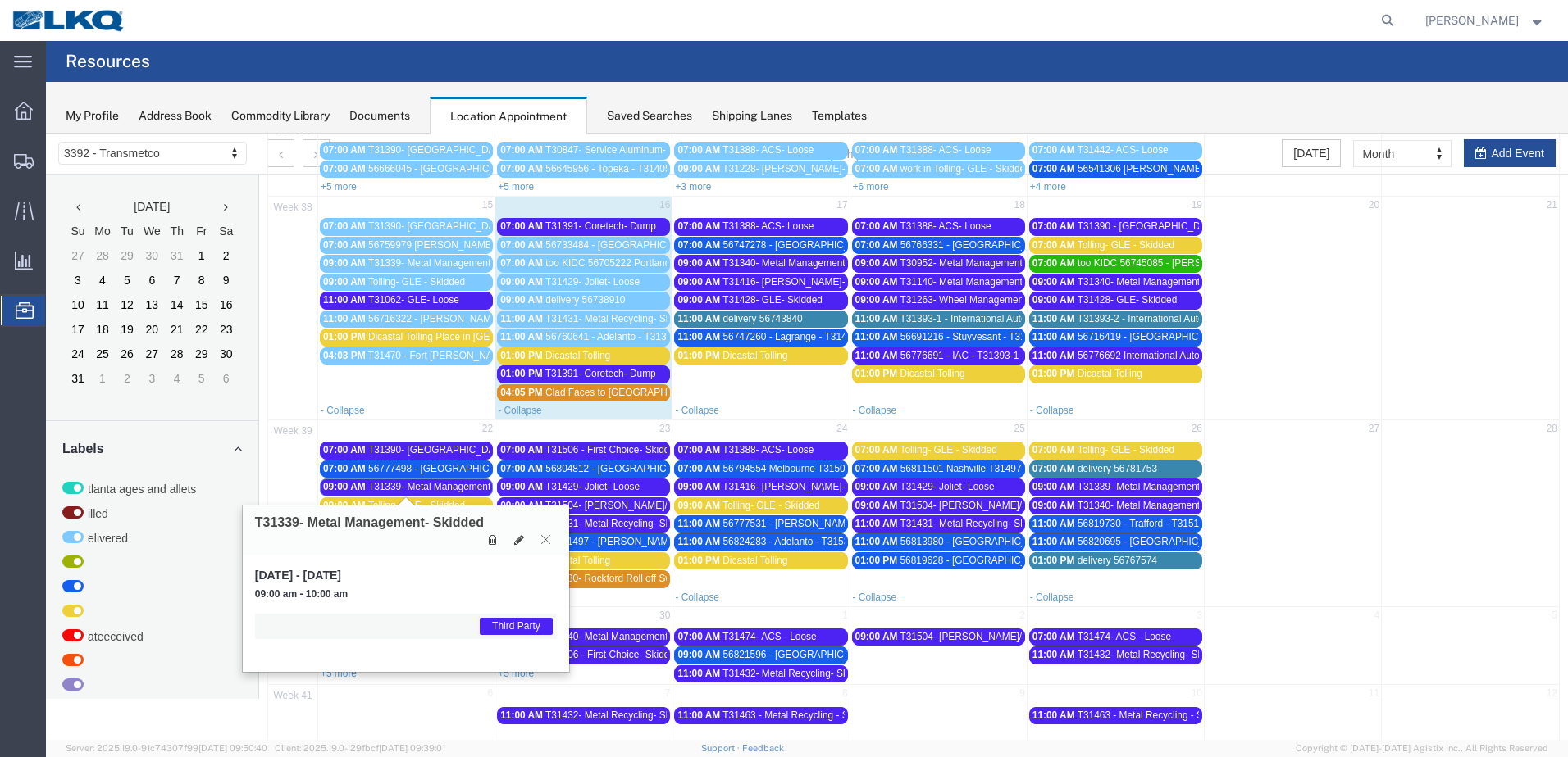
click at [546, 541] on icon at bounding box center [546, 539] width 9 height 10
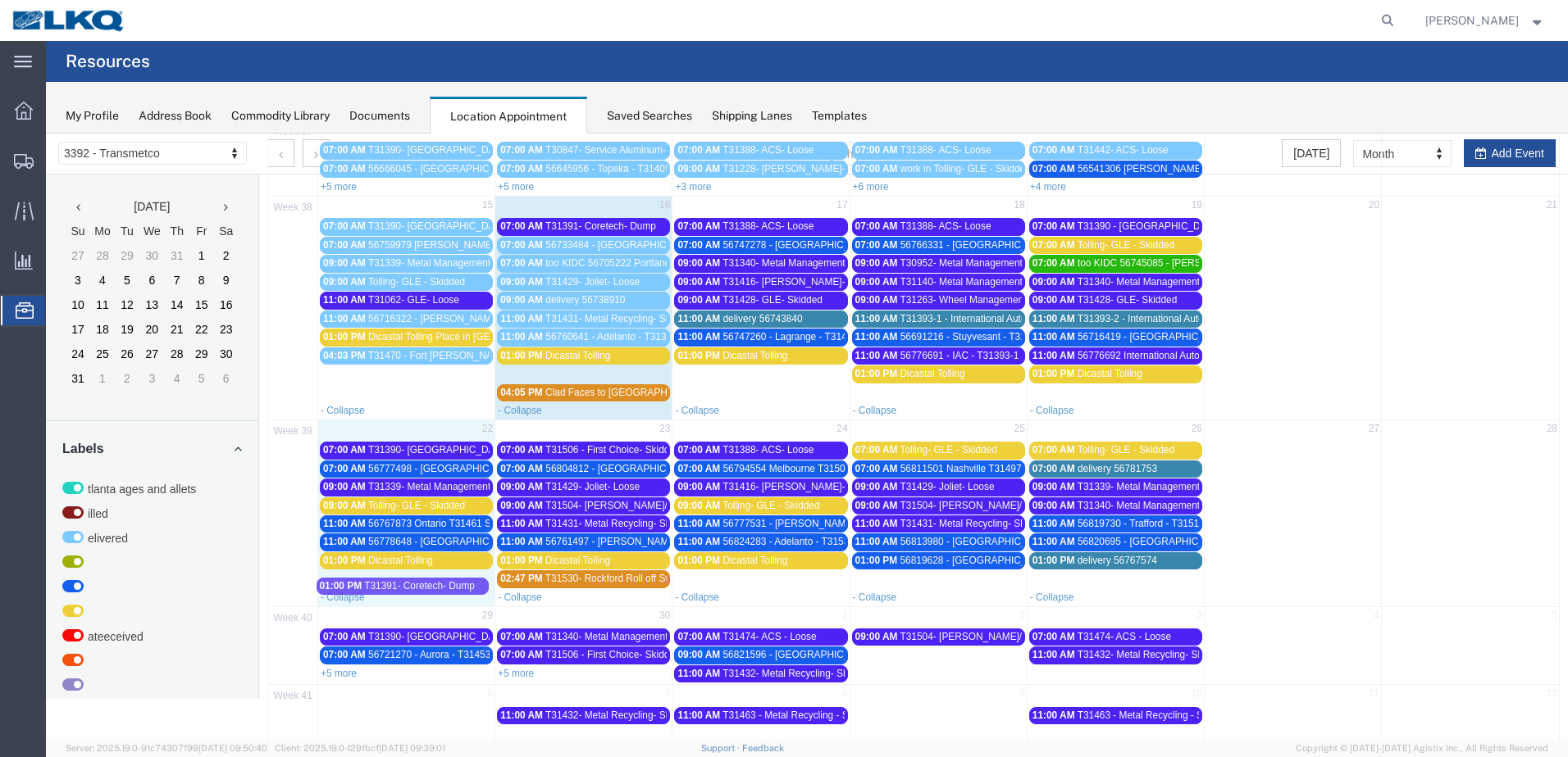
drag, startPoint x: 560, startPoint y: 370, endPoint x: 381, endPoint y: 582, distance: 277.5
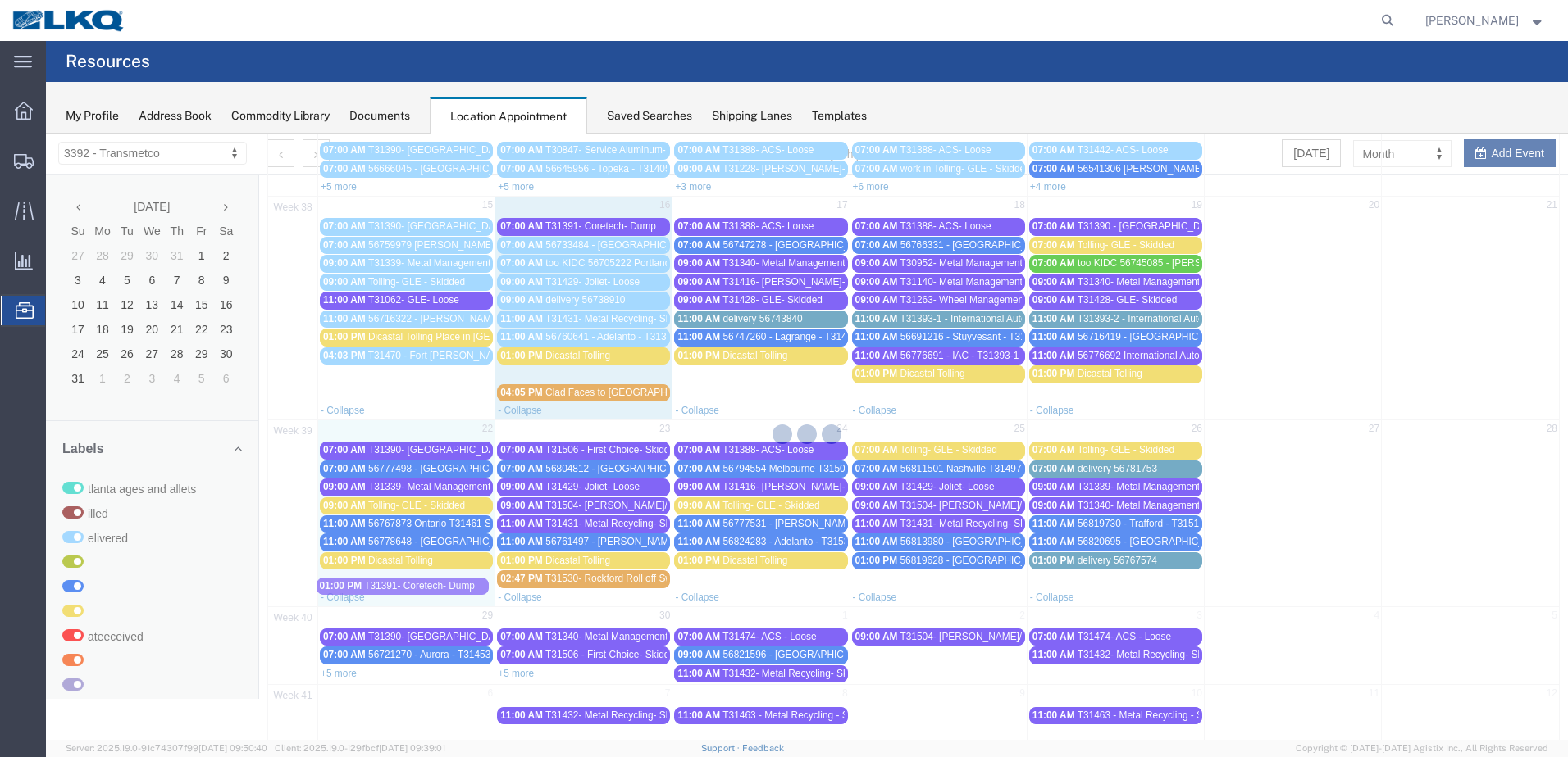
scroll to position [0, 0]
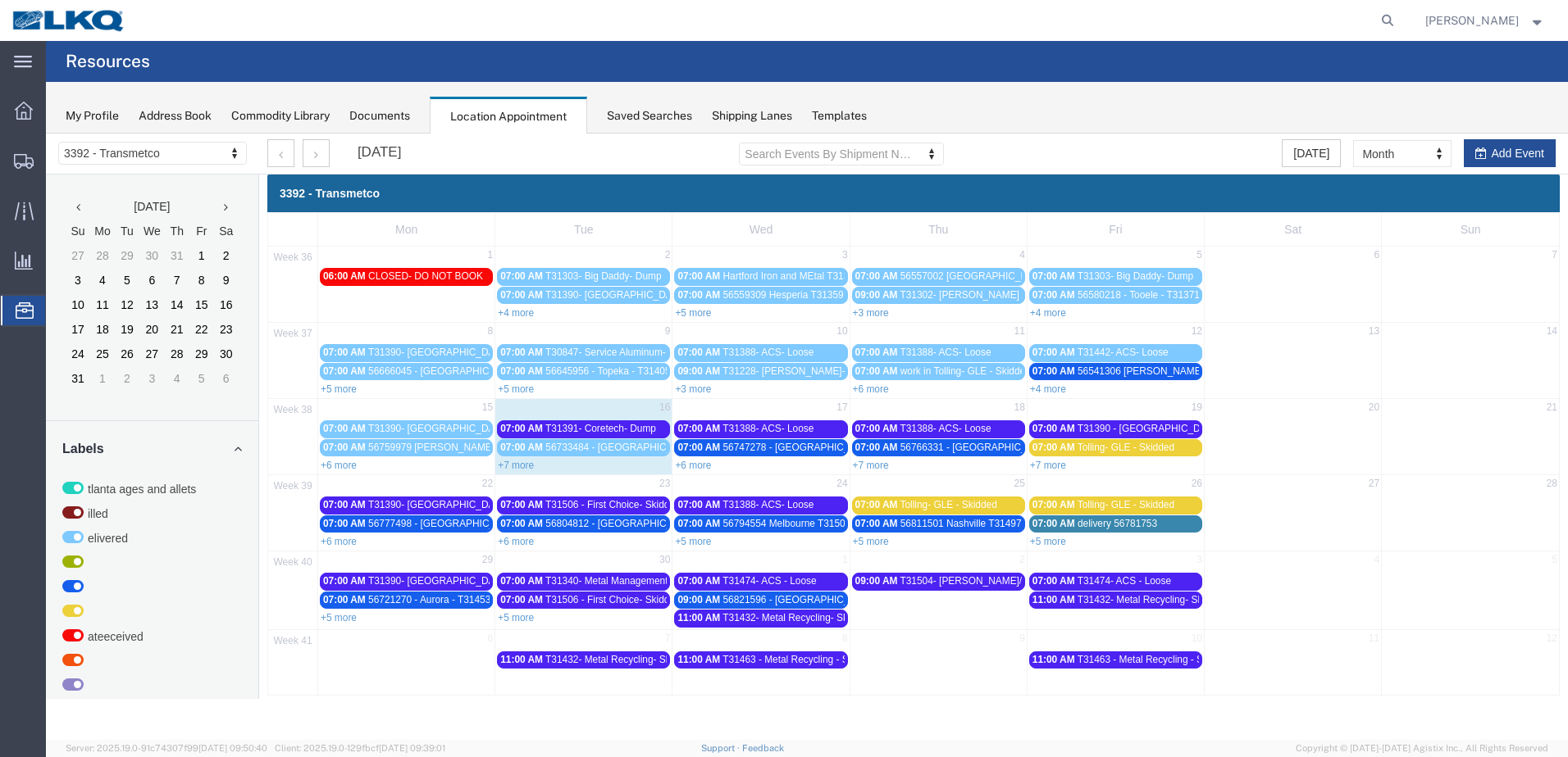
click at [346, 541] on link "+6 more" at bounding box center [338, 542] width 36 height 12
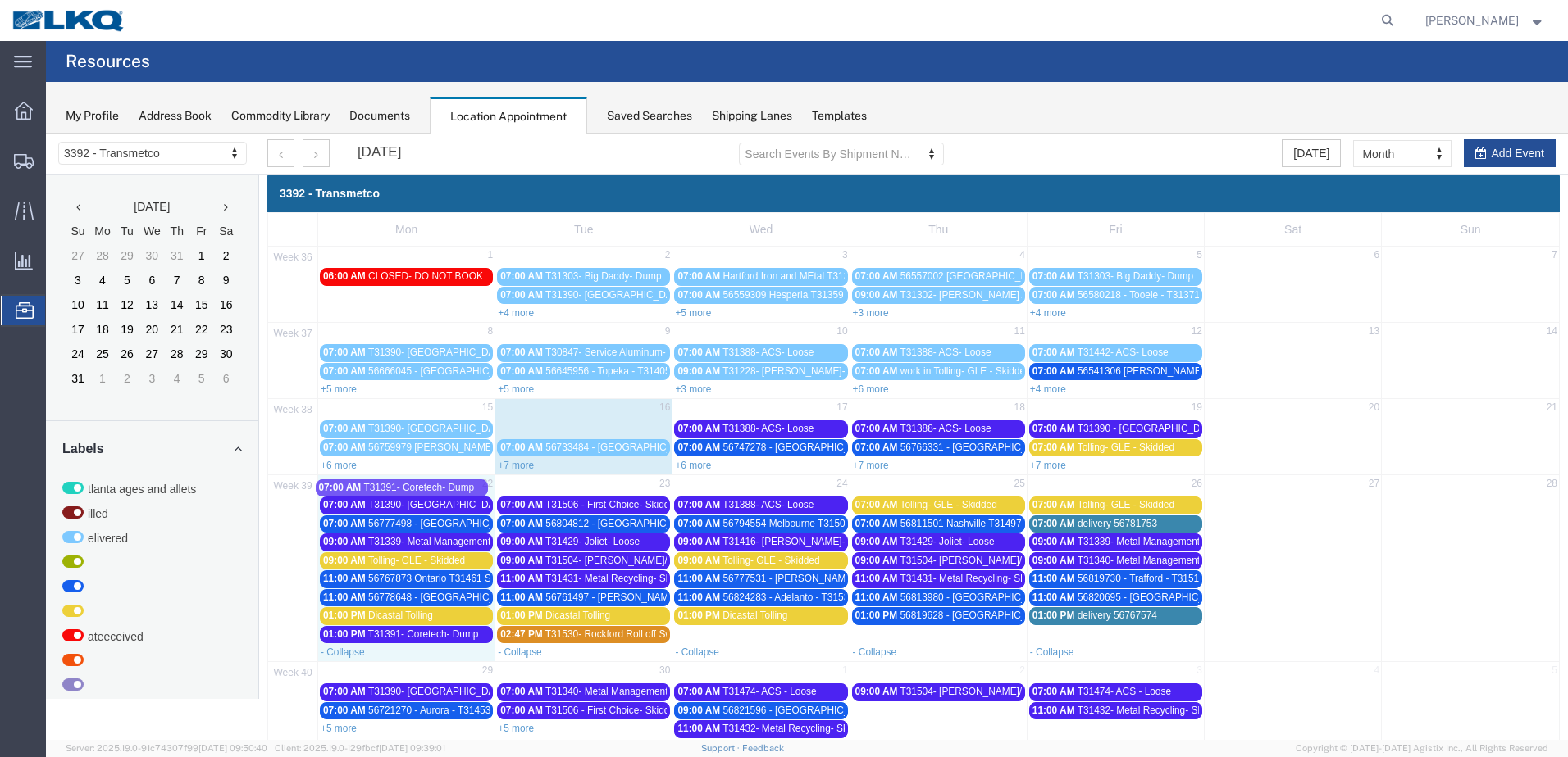
drag, startPoint x: 546, startPoint y: 433, endPoint x: 366, endPoint y: 493, distance: 189.7
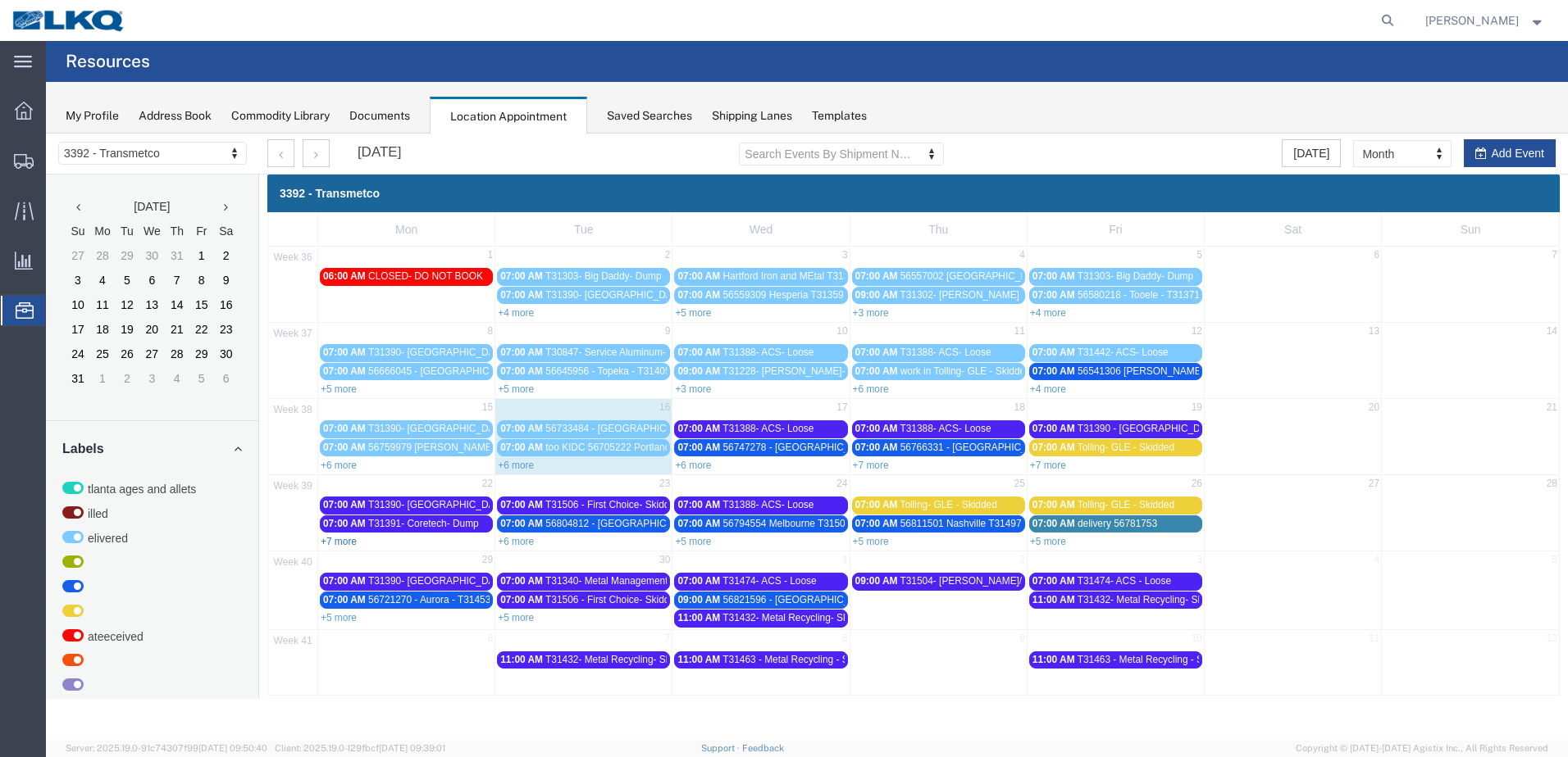
click at [349, 542] on link "+7 more" at bounding box center [338, 542] width 36 height 12
